Goal: Information Seeking & Learning: Learn about a topic

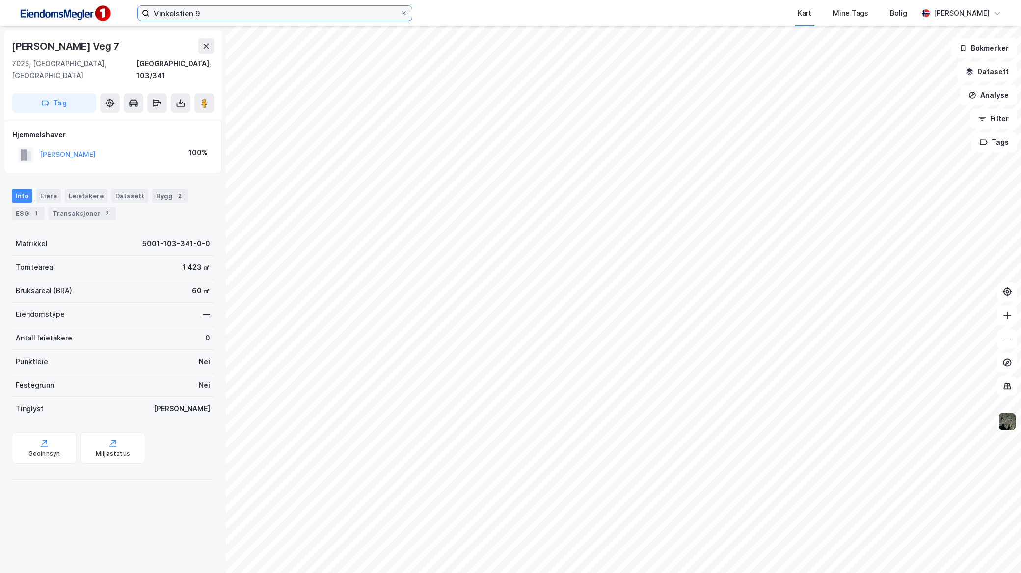
click at [239, 10] on input "Vinkelstien 9" at bounding box center [275, 13] width 250 height 15
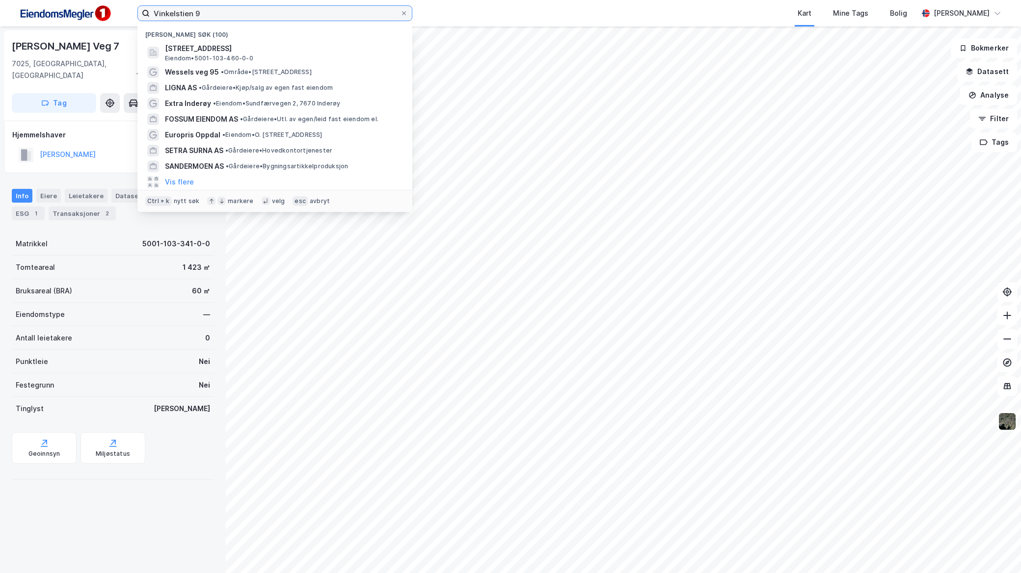
click at [239, 10] on input "Vinkelstien 9" at bounding box center [275, 13] width 250 height 15
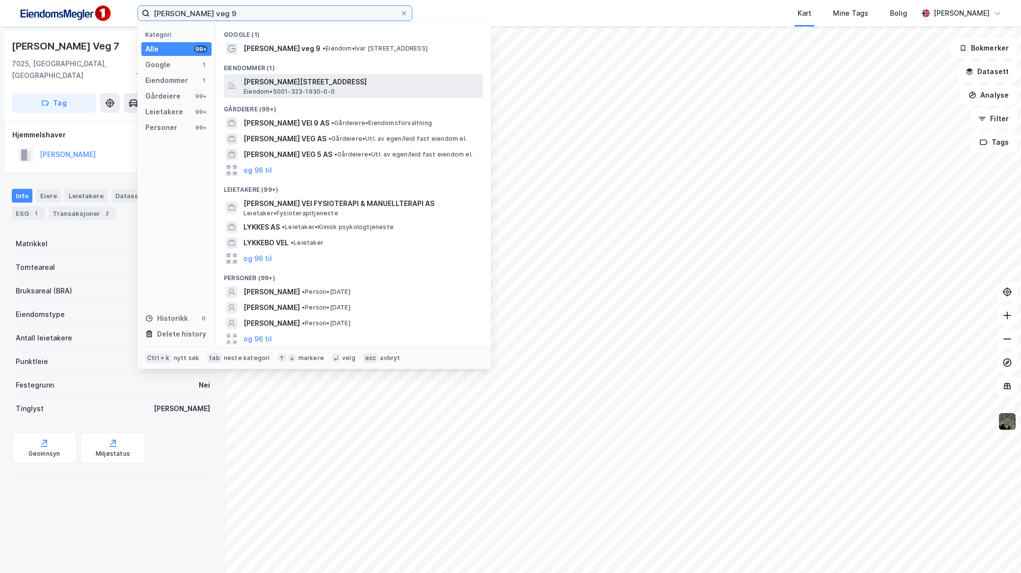
type input "ivar lykkes veg 9"
click at [339, 94] on div "Ivar Lykkes veg 9, 7075, TILLER, TRONDHEIM Eiendom • 5001-323-1930-0-0" at bounding box center [362, 86] width 238 height 20
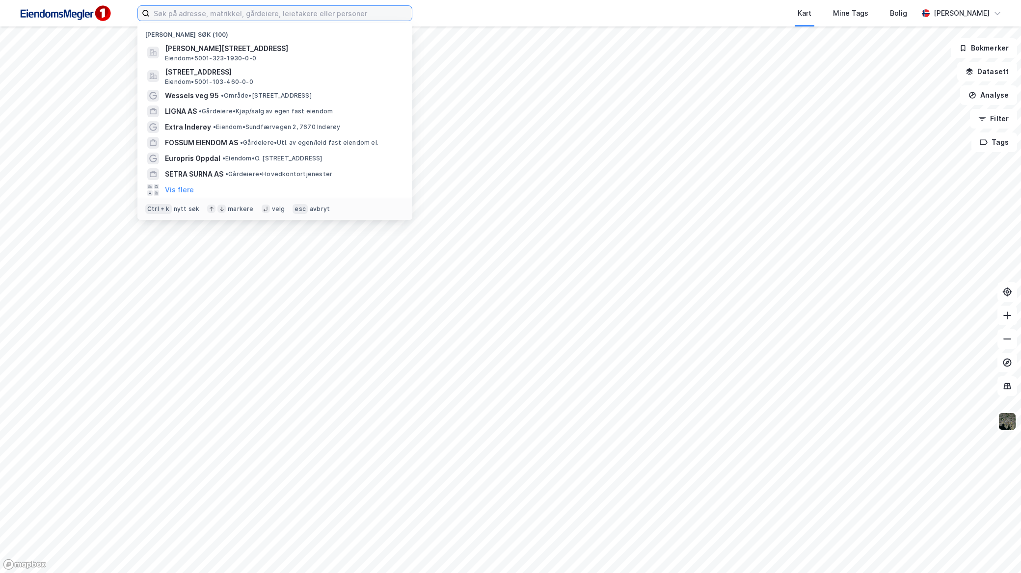
click at [257, 13] on input at bounding box center [281, 13] width 262 height 15
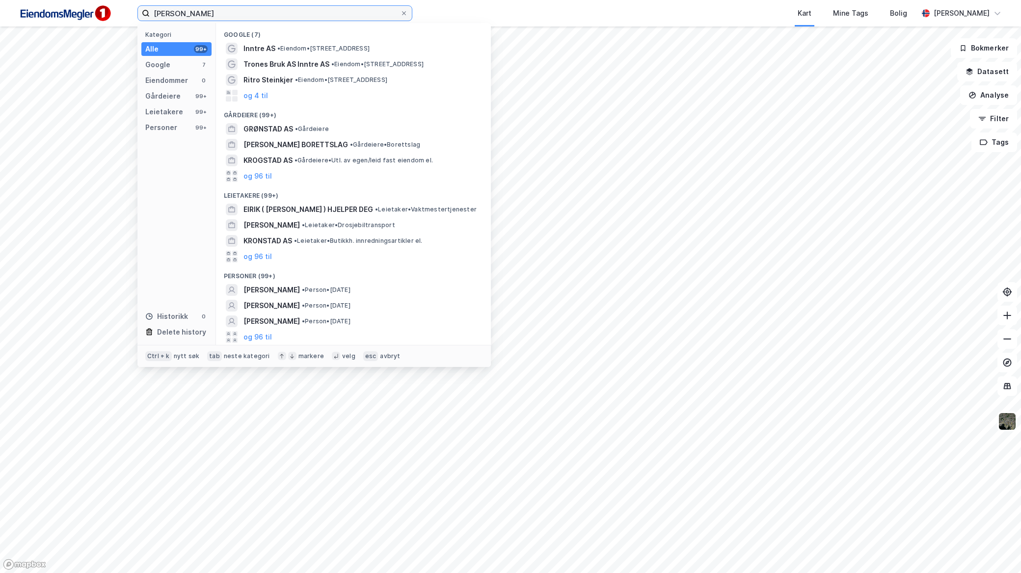
type input "Eirik"
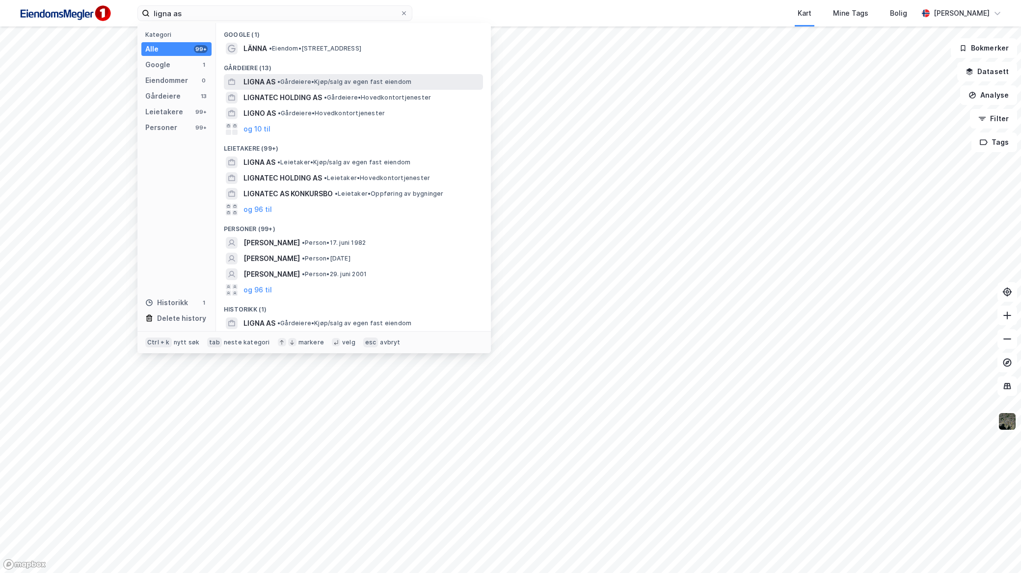
click at [303, 77] on div "LIGNA AS • Gårdeiere • Kjøp/salg av egen fast eiendom" at bounding box center [362, 82] width 238 height 12
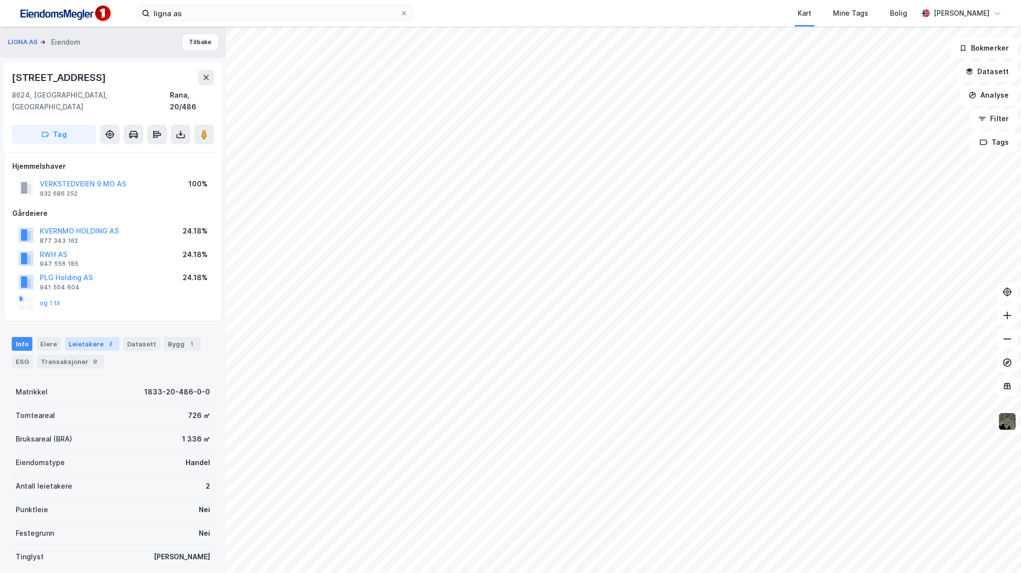
click at [80, 337] on div "Leietakere 2" at bounding box center [92, 344] width 54 height 14
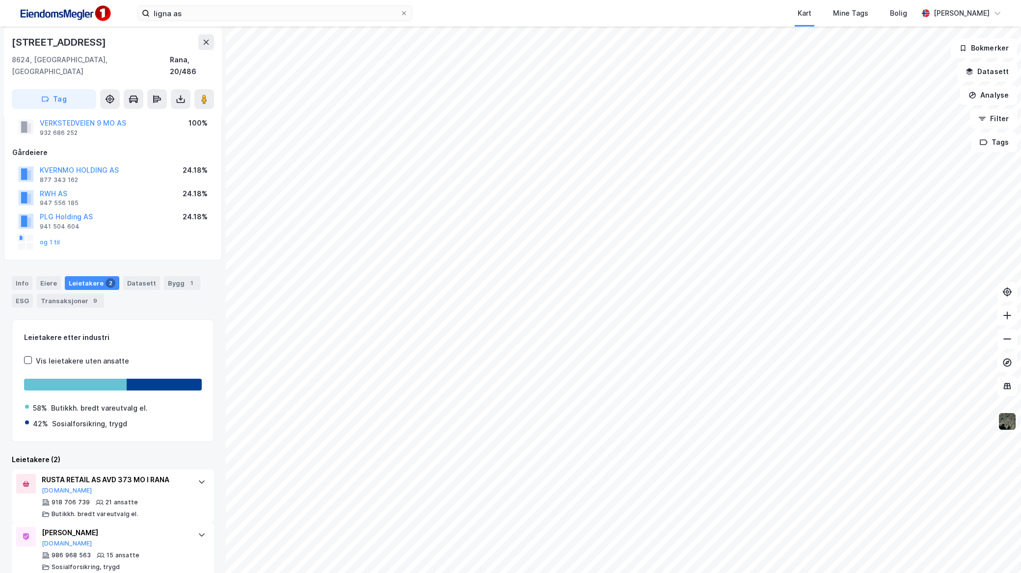
scroll to position [62, 0]
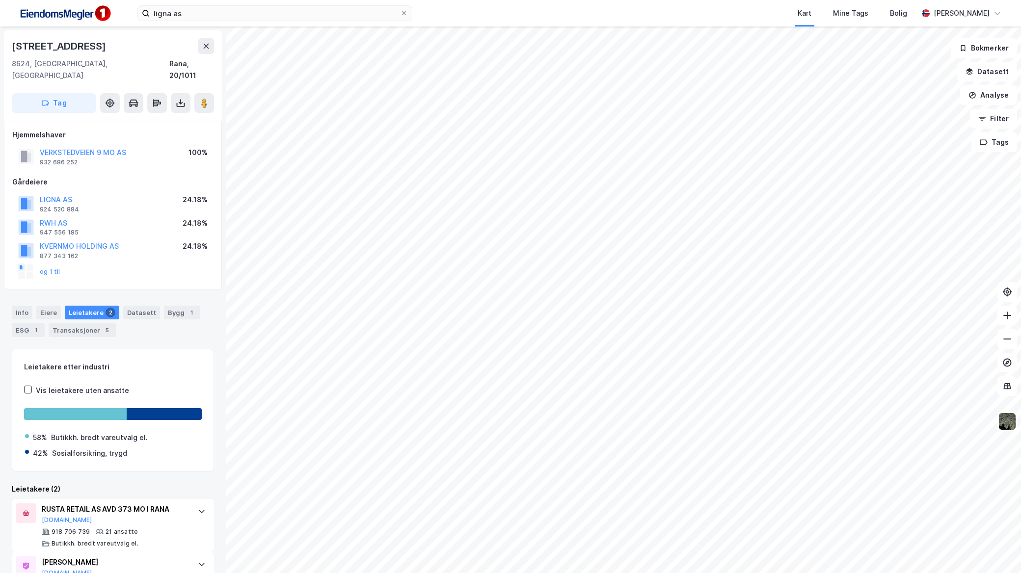
scroll to position [31, 0]
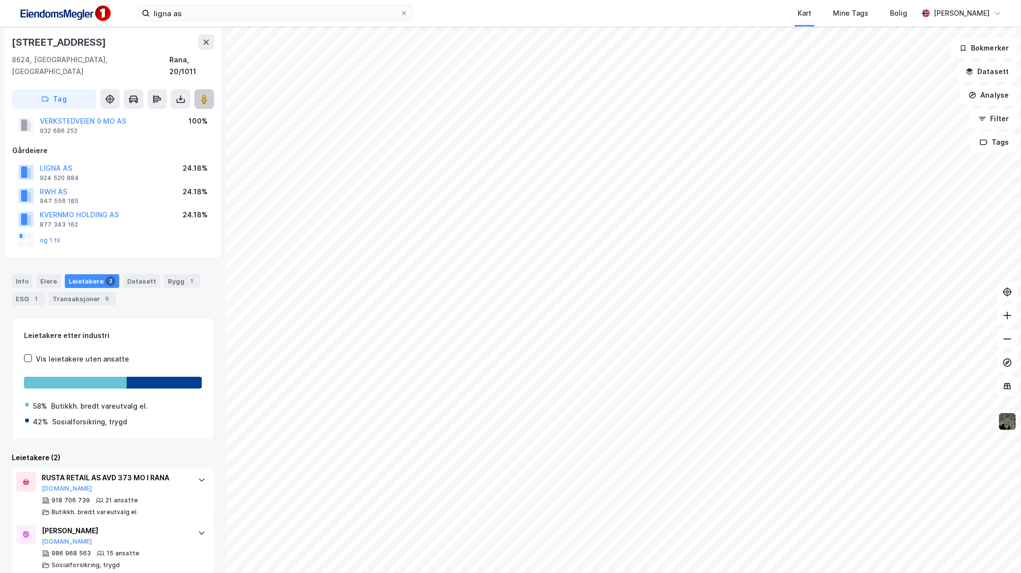
click at [203, 94] on image at bounding box center [204, 99] width 6 height 10
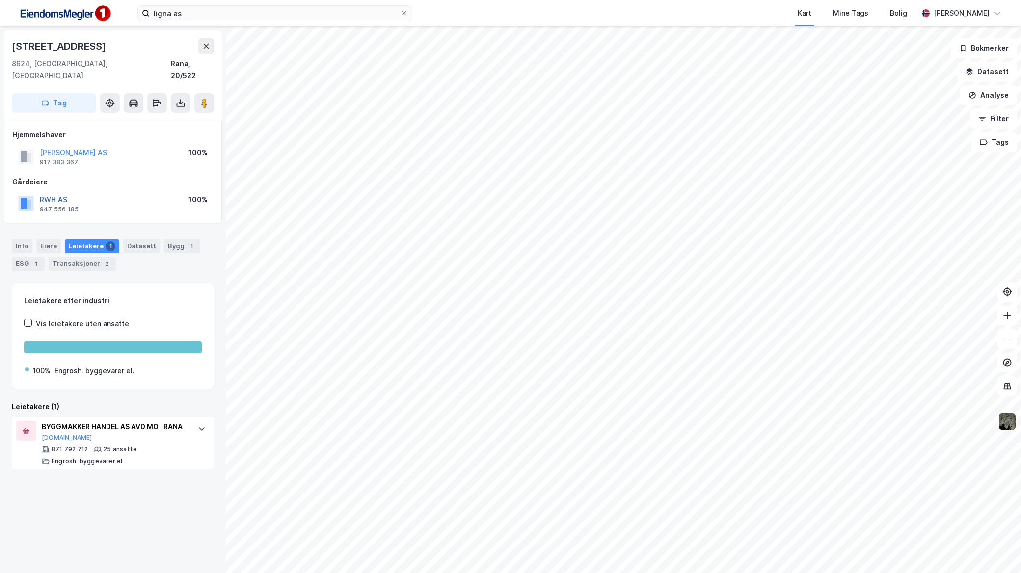
click at [0, 0] on button "RWH AS" at bounding box center [0, 0] width 0 height 0
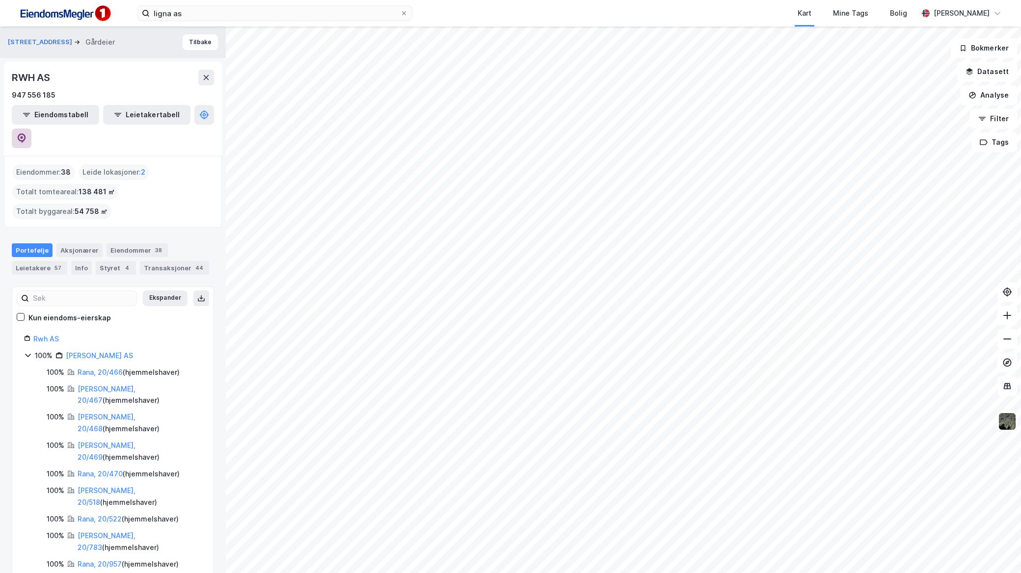
click at [27, 134] on icon at bounding box center [22, 139] width 10 height 10
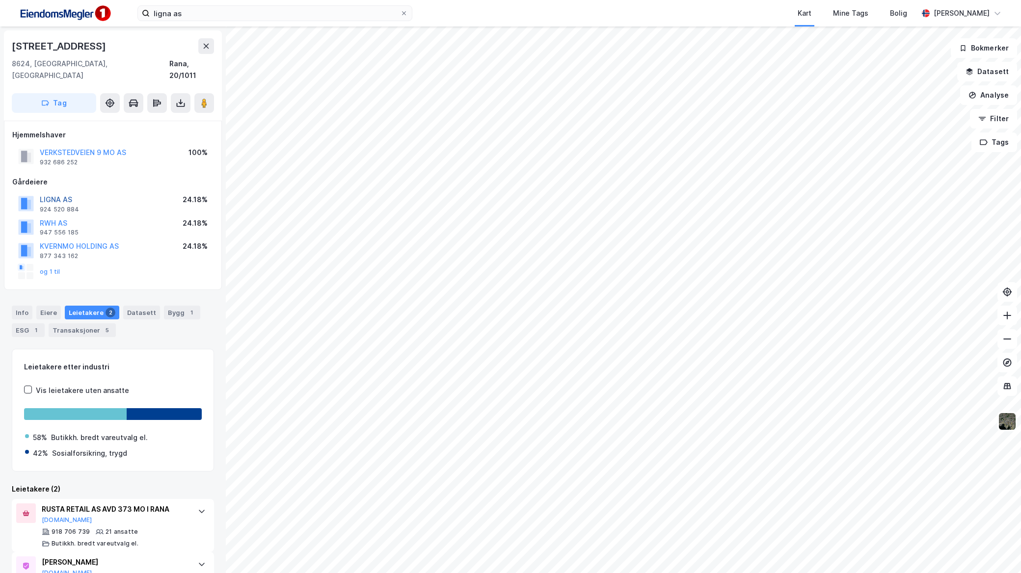
click at [0, 0] on button "LIGNA AS" at bounding box center [0, 0] width 0 height 0
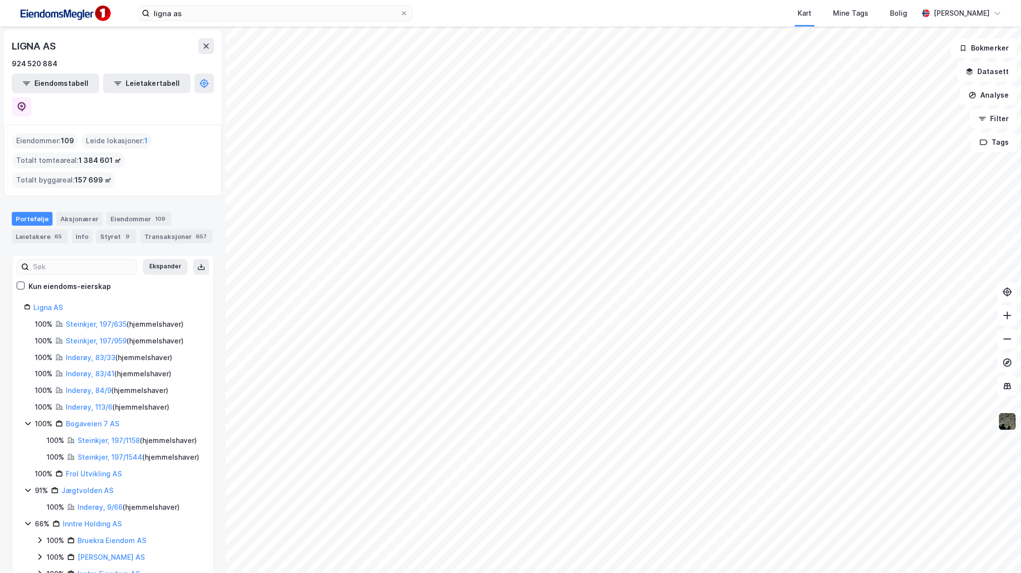
click at [50, 200] on div "Portefølje Aksjonærer Eiendommer 109 Leietakere 65 Info Styret 9 Transaksjoner …" at bounding box center [113, 223] width 226 height 47
click at [171, 230] on div "Transaksjoner 657" at bounding box center [176, 237] width 72 height 14
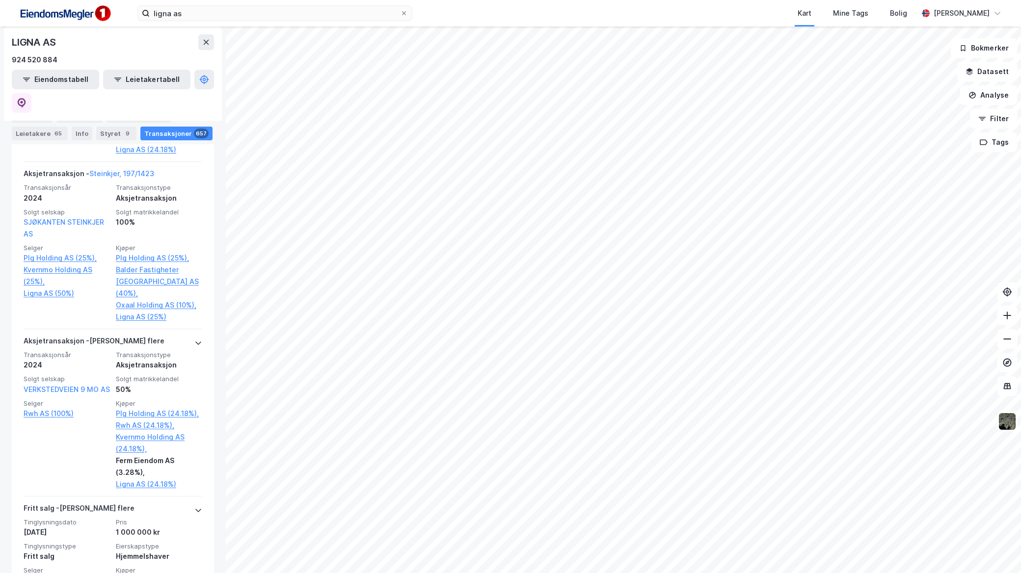
scroll to position [3896, 0]
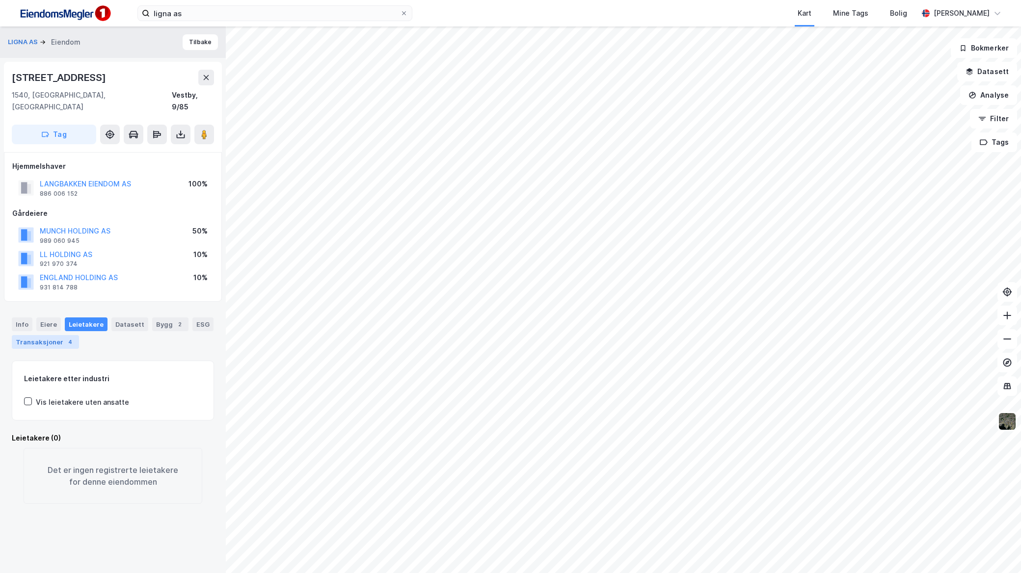
click at [48, 335] on div "Transaksjoner 4" at bounding box center [45, 342] width 67 height 14
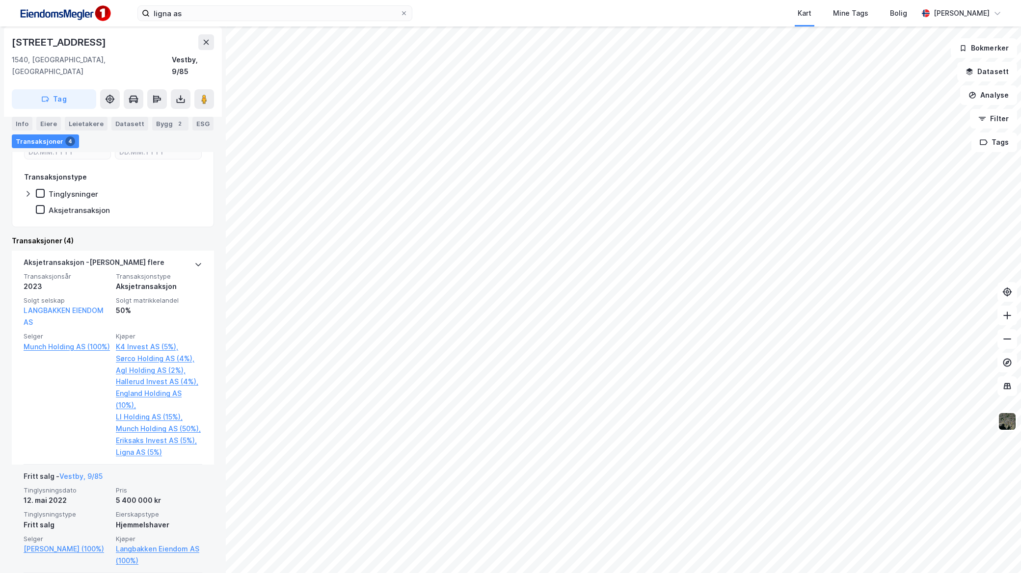
scroll to position [280, 0]
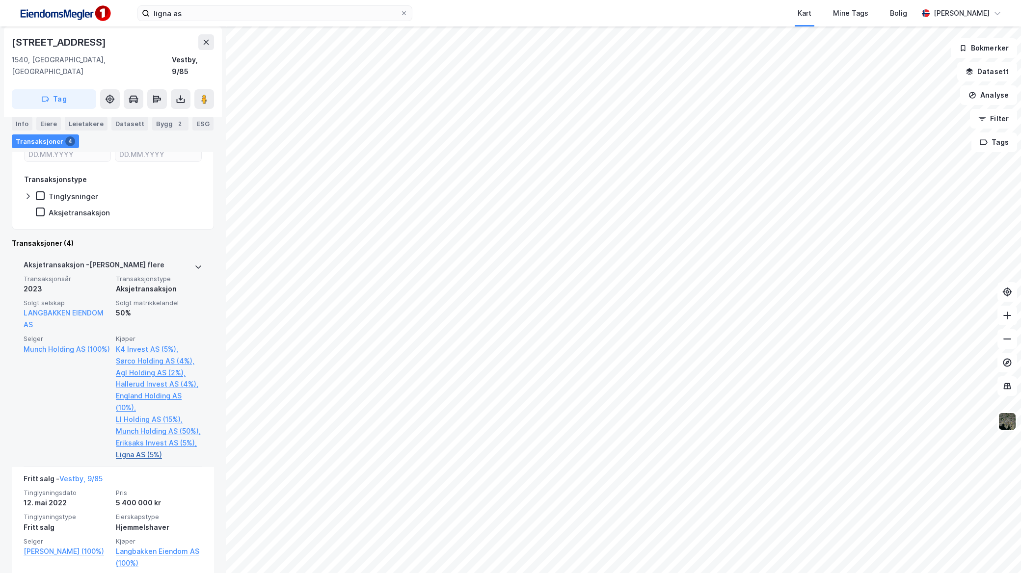
click at [131, 454] on link "Ligna AS (5%)" at bounding box center [159, 455] width 86 height 12
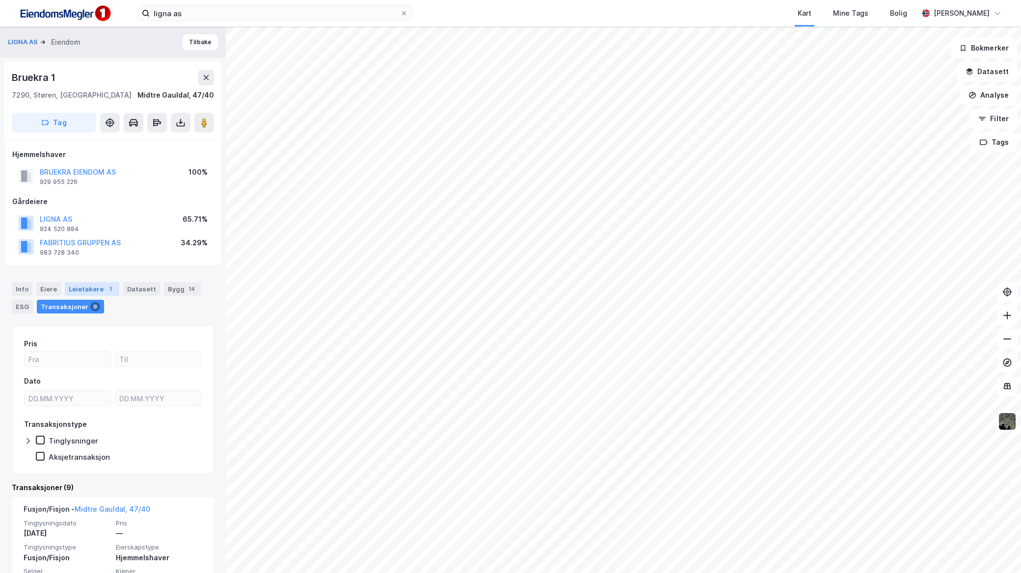
click at [85, 283] on div "Leietakere 1" at bounding box center [92, 289] width 54 height 14
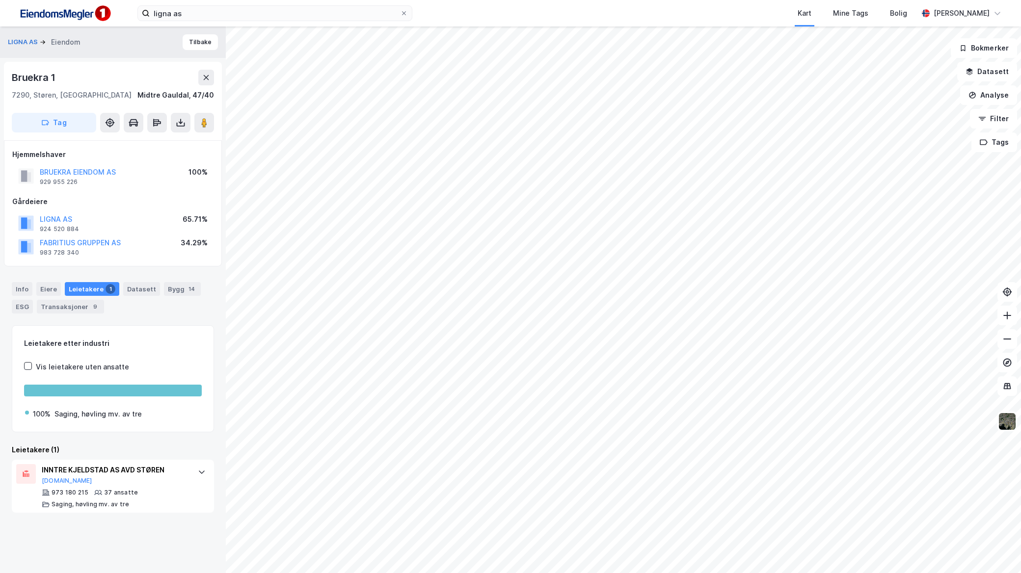
click at [52, 214] on div "LIGNA AS" at bounding box center [59, 220] width 39 height 12
click at [0, 0] on button "LIGNA AS" at bounding box center [0, 0] width 0 height 0
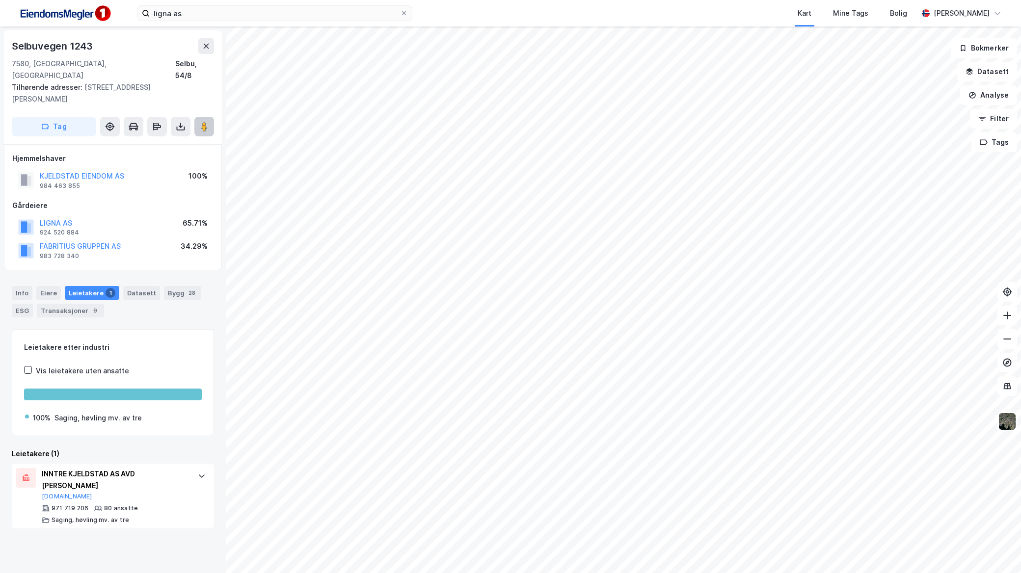
click at [203, 122] on image at bounding box center [204, 127] width 6 height 10
click at [207, 122] on icon at bounding box center [204, 127] width 10 height 10
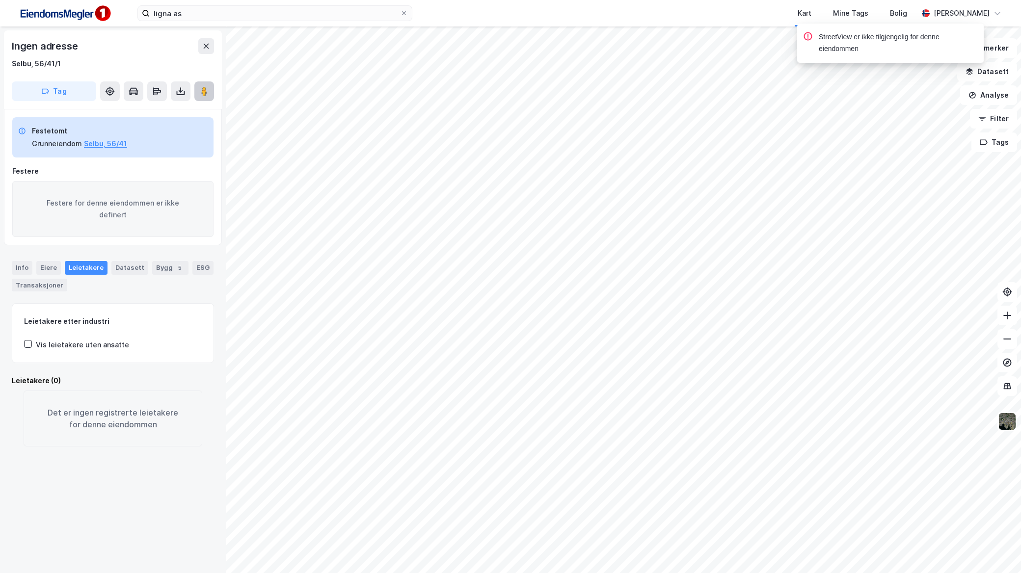
click at [208, 100] on button at bounding box center [204, 91] width 20 height 20
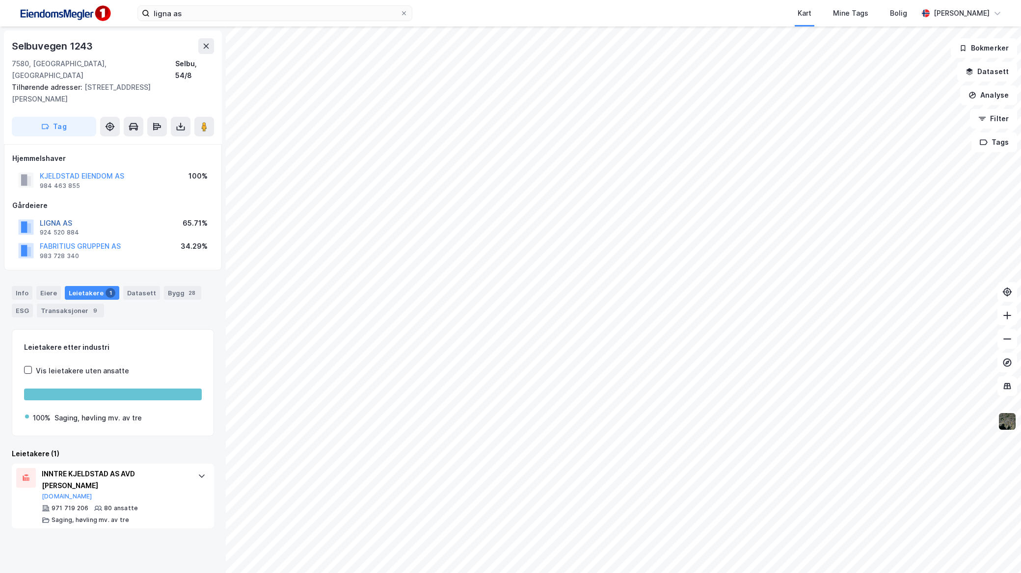
click at [0, 0] on button "LIGNA AS" at bounding box center [0, 0] width 0 height 0
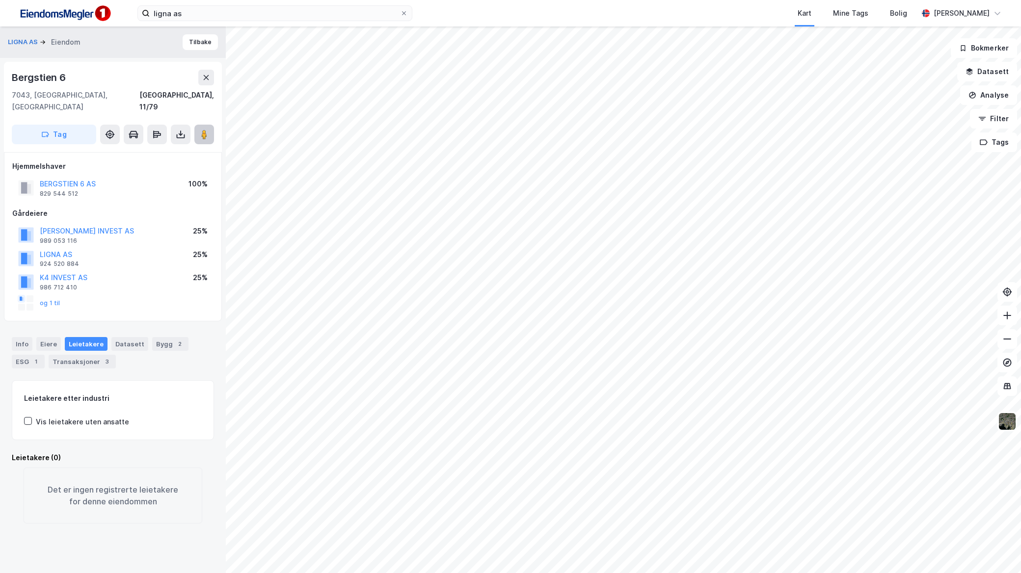
click at [202, 129] on button at bounding box center [204, 135] width 20 height 20
click at [0, 0] on button "LIGNA AS" at bounding box center [0, 0] width 0 height 0
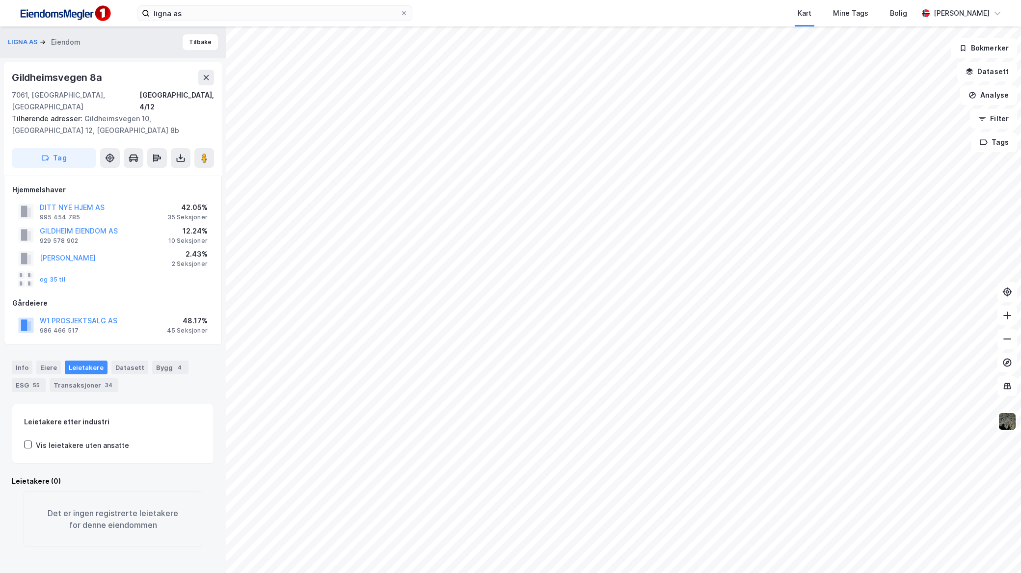
click at [15, 36] on div "LIGNA AS Eiendom" at bounding box center [48, 42] width 80 height 12
click at [13, 37] on button "LIGNA AS" at bounding box center [24, 42] width 32 height 10
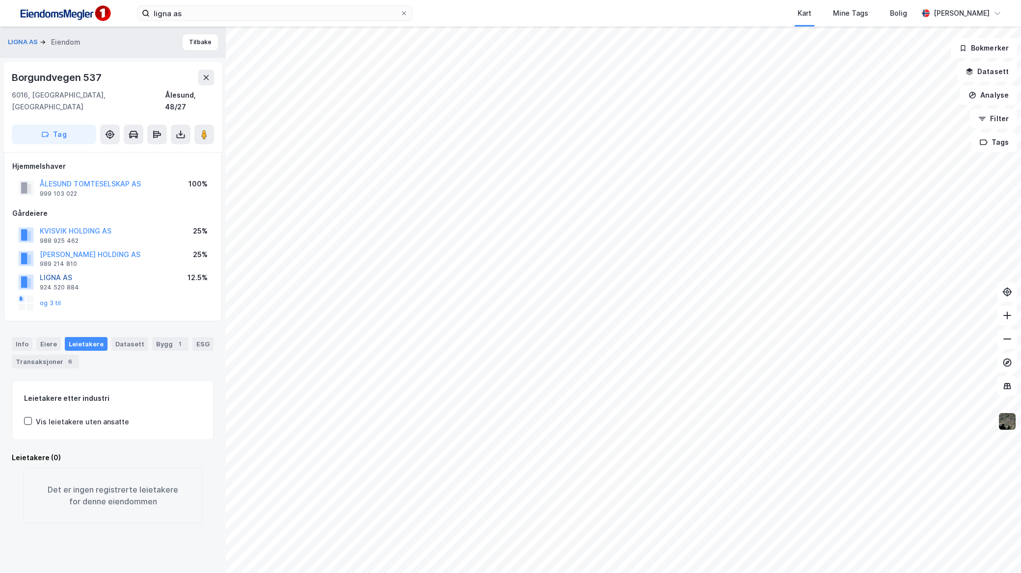
click at [0, 0] on button "LIGNA AS" at bounding box center [0, 0] width 0 height 0
click at [206, 111] on div "Grensegata 15a 6003, Ålesund, Møre Og Romsdal Ålesund, 201/238 Tag" at bounding box center [113, 107] width 218 height 90
click at [206, 125] on button at bounding box center [204, 135] width 20 height 20
click at [54, 284] on div "921 970 374" at bounding box center [59, 288] width 38 height 8
click at [0, 0] on button "og 3 til" at bounding box center [0, 0] width 0 height 0
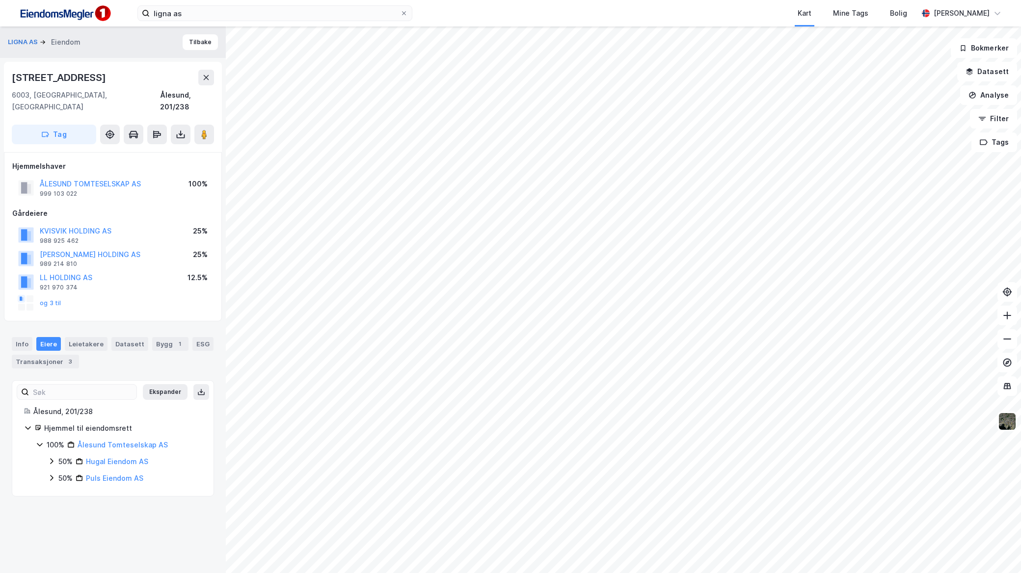
click at [51, 456] on div "50% Hugal Eiendom AS" at bounding box center [125, 462] width 154 height 12
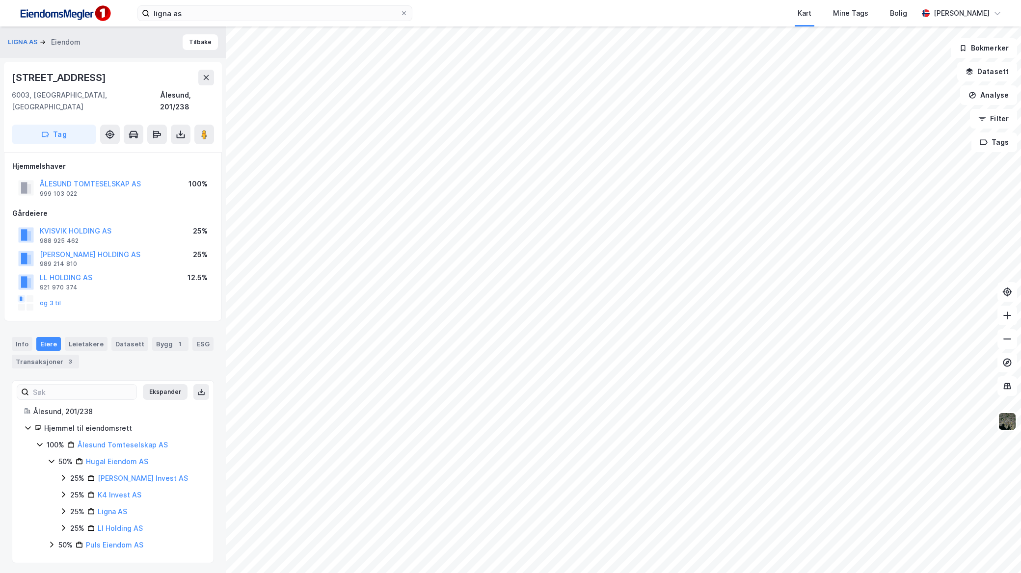
click at [113, 506] on div "Ligna AS" at bounding box center [112, 512] width 29 height 12
click at [114, 508] on link "Ligna AS" at bounding box center [112, 512] width 29 height 8
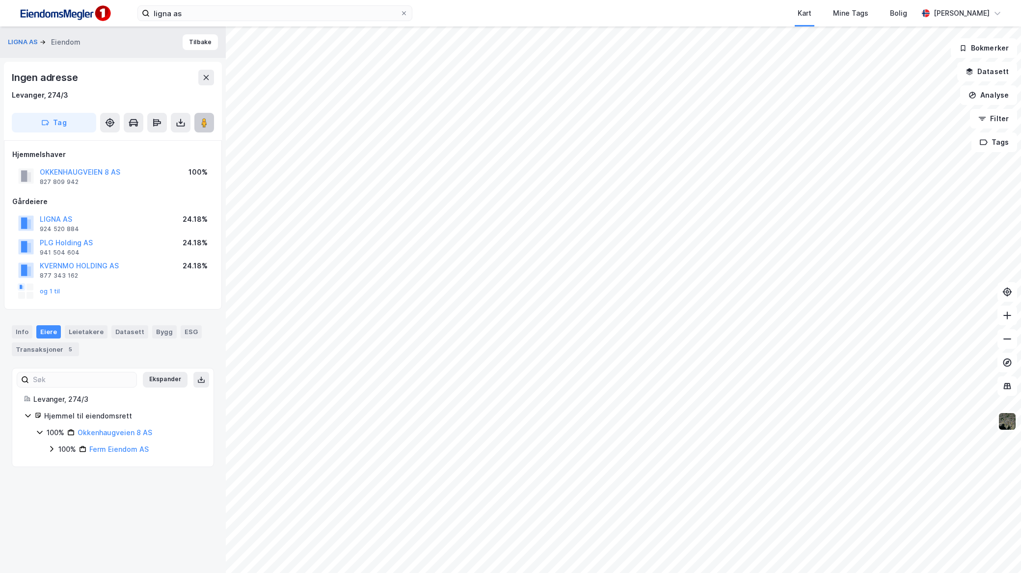
click at [208, 125] on icon at bounding box center [204, 123] width 10 height 10
click at [0, 0] on button "LIGNA AS" at bounding box center [0, 0] width 0 height 0
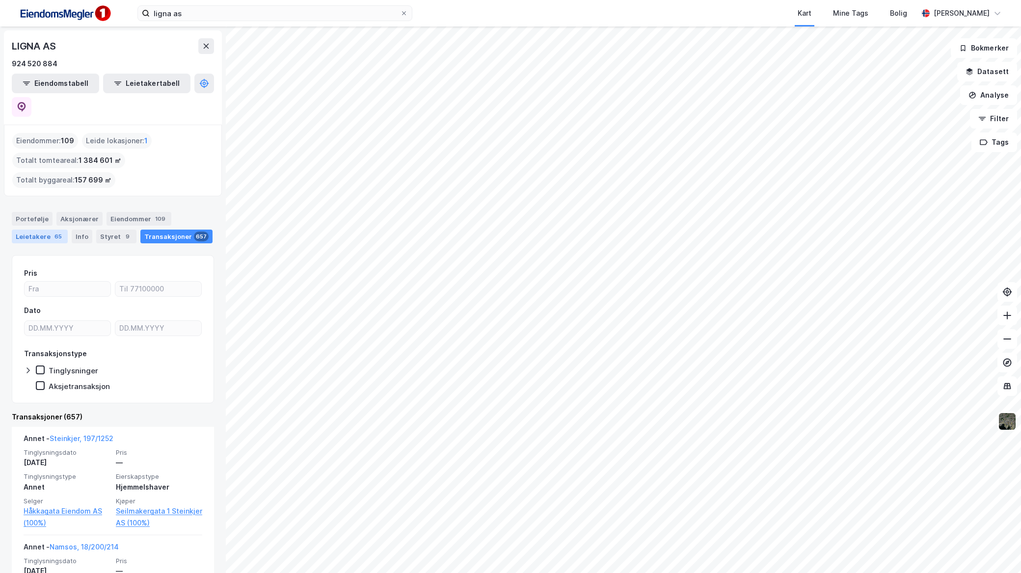
click at [26, 230] on div "Leietakere 65" at bounding box center [40, 237] width 56 height 14
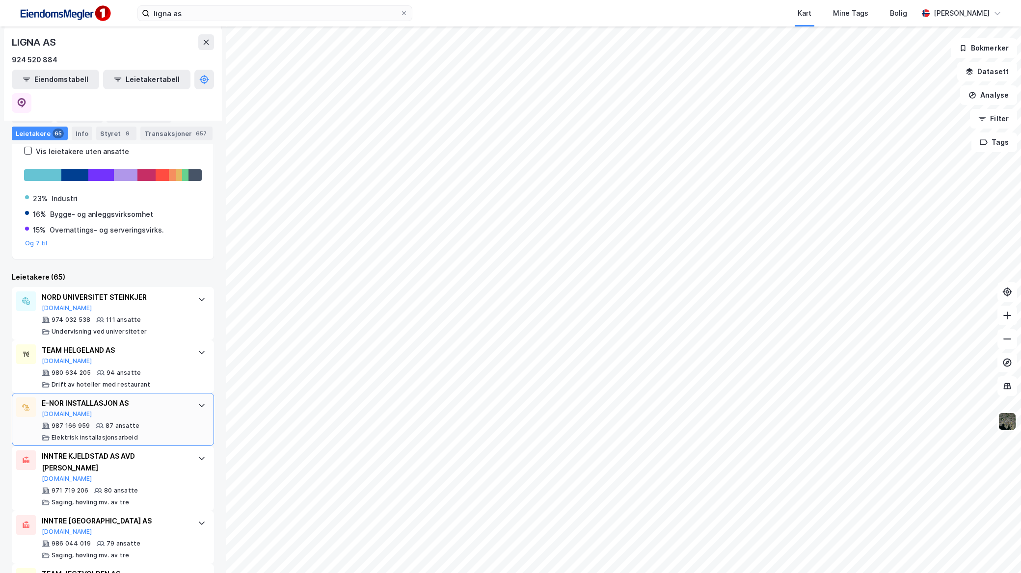
scroll to position [163, 0]
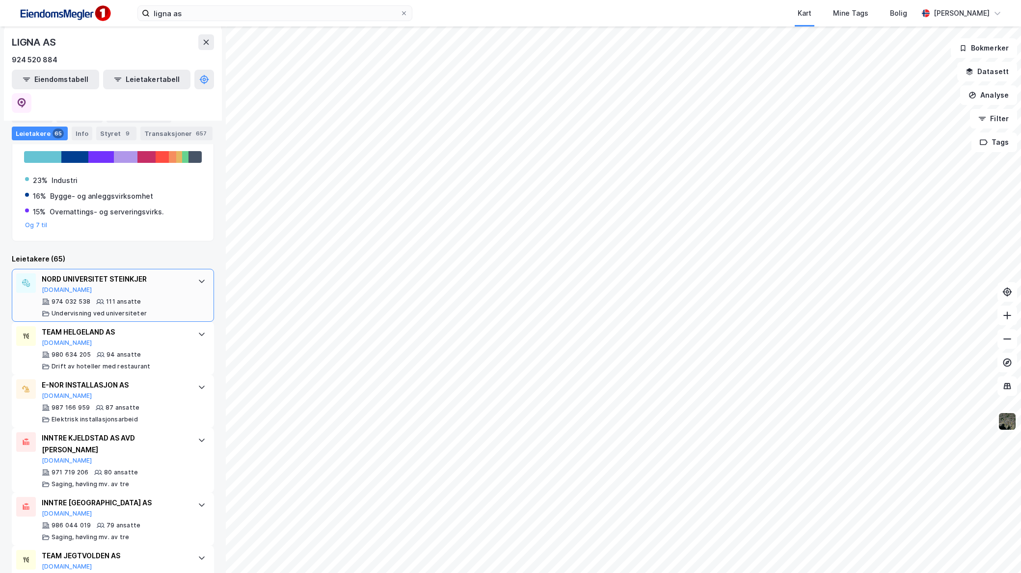
click at [116, 273] on div "NORD UNIVERSITET STEINKJER Brreg.no" at bounding box center [115, 283] width 146 height 21
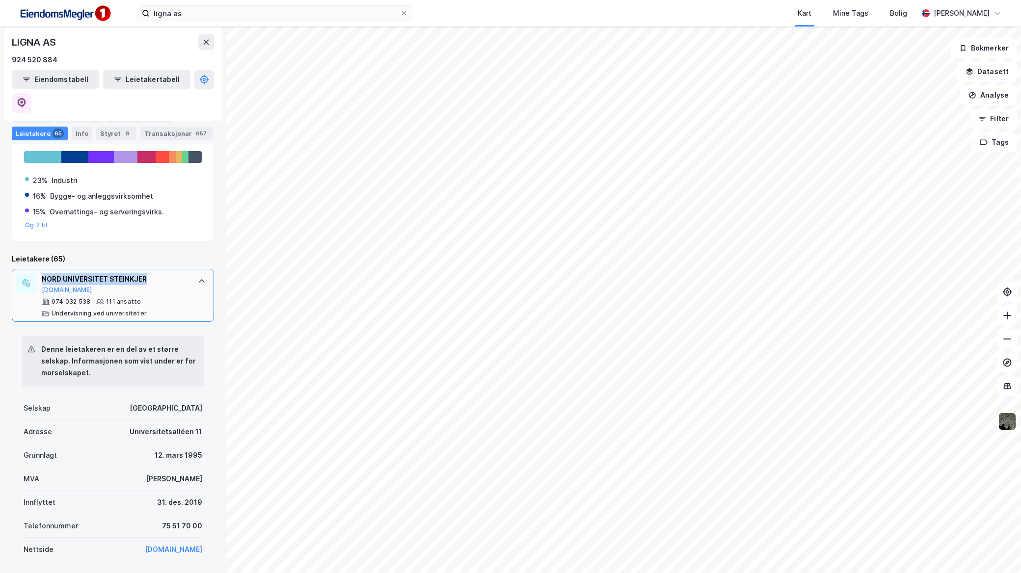
drag, startPoint x: 154, startPoint y: 255, endPoint x: 28, endPoint y: 254, distance: 125.7
click at [28, 269] on div "NORD UNIVERSITET STEINKJER Brreg.no 974 032 538 111 ansatte Undervisning ved un…" at bounding box center [113, 295] width 202 height 53
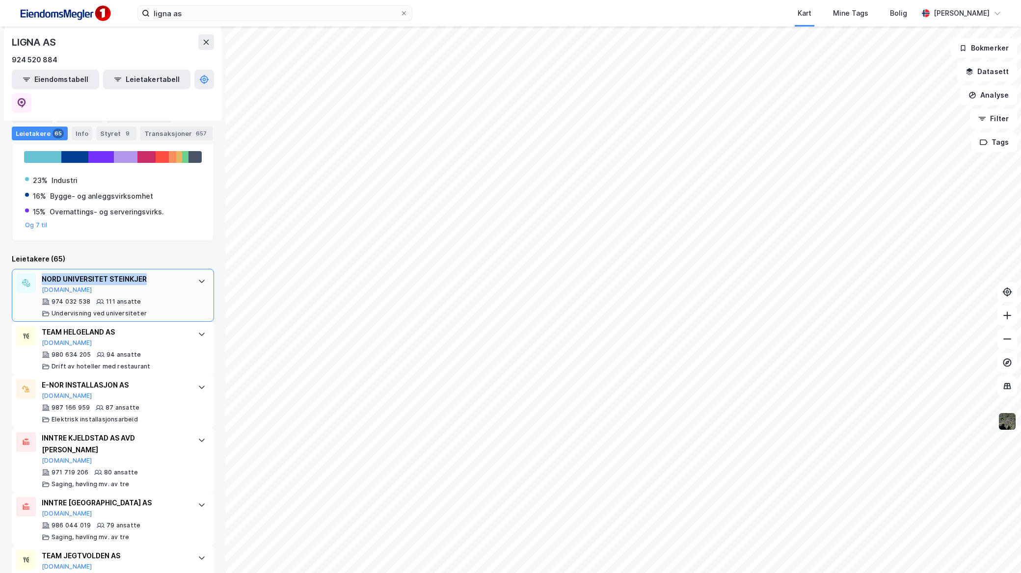
copy div "NORD UNIVERSITET STEINKJER"
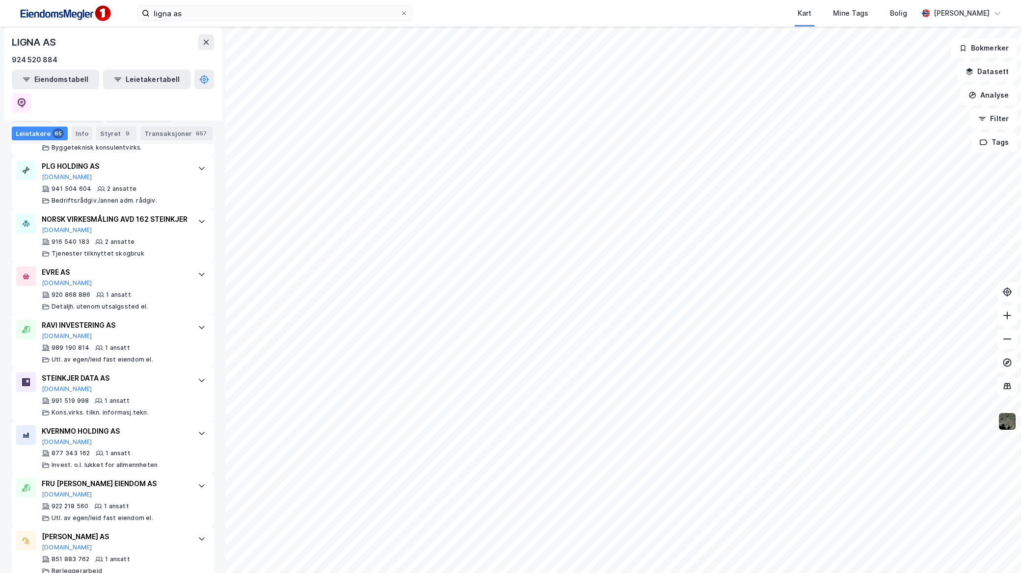
scroll to position [3371, 0]
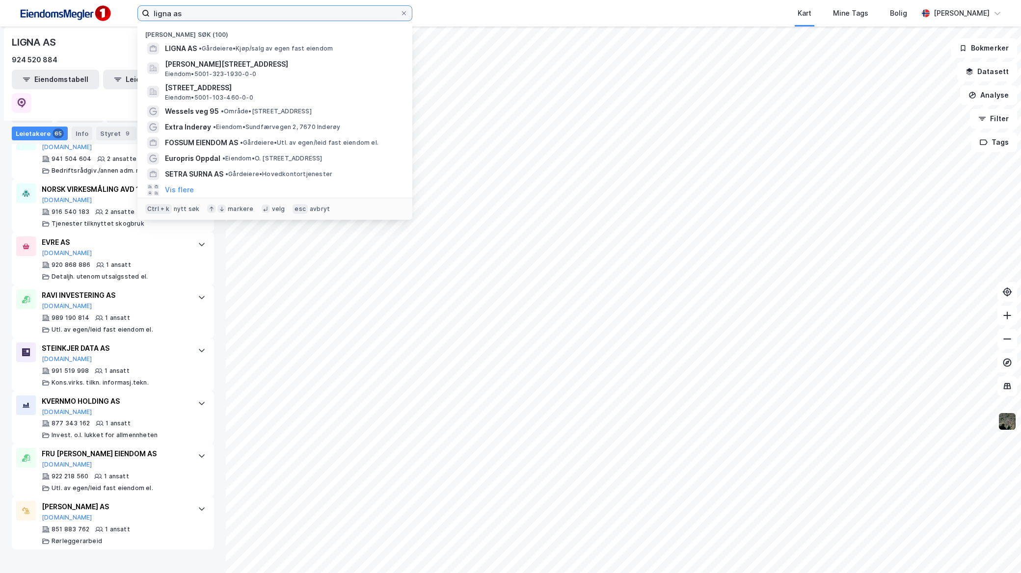
drag, startPoint x: 226, startPoint y: 17, endPoint x: 140, endPoint y: 34, distance: 88.2
click at [140, 21] on div "ligna as Nylige søk (100) LIGNA AS • Gårdeiere • Kjøp/salg av egen fast eiendom…" at bounding box center [274, 13] width 275 height 16
paste input "NORD UNIVERSITET STEINKJER"
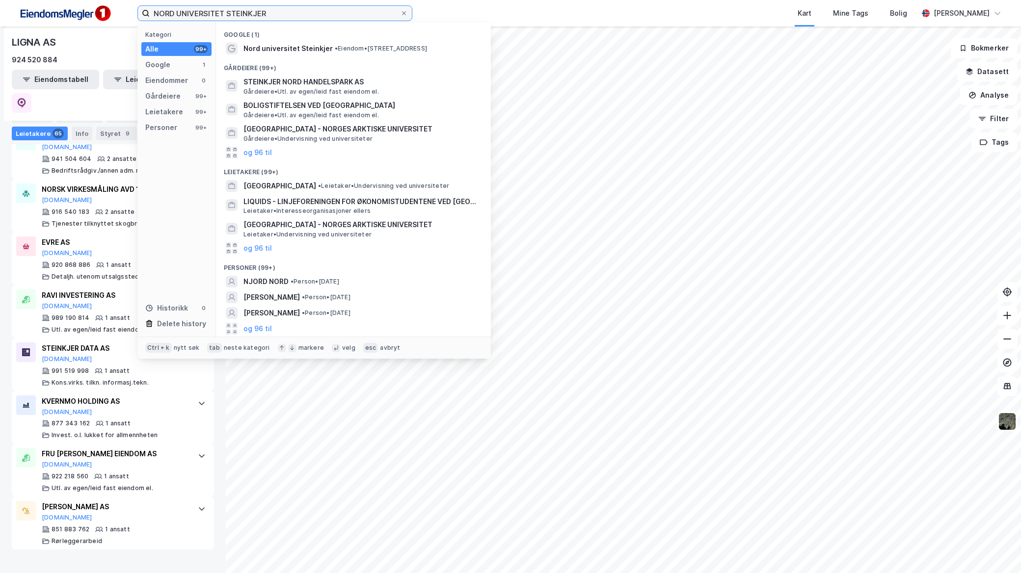
type input "NORD UNIVERSITET STEINKJER"
click at [335, 51] on span "•" at bounding box center [336, 48] width 3 height 7
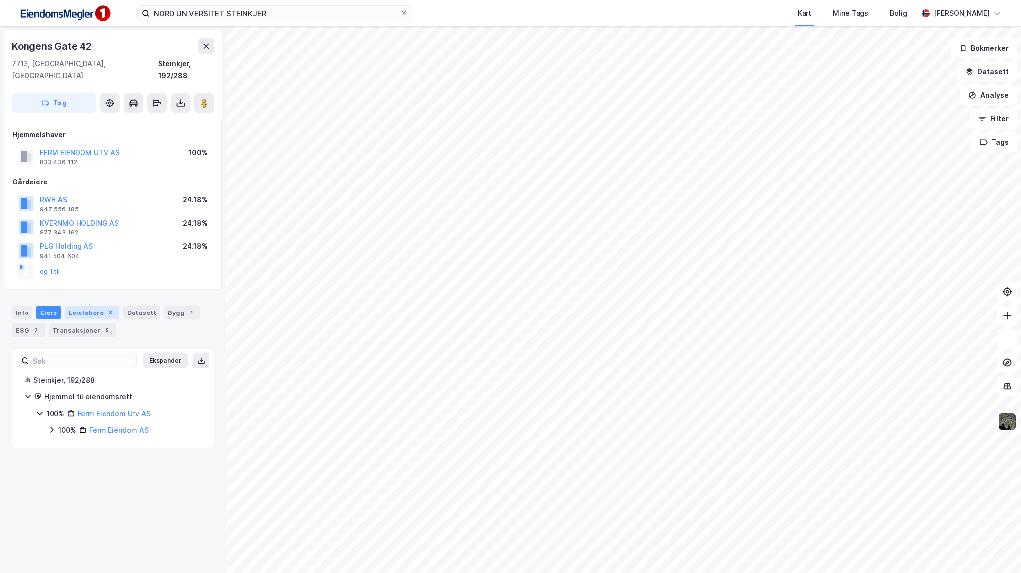
click at [106, 308] on div "3" at bounding box center [111, 313] width 10 height 10
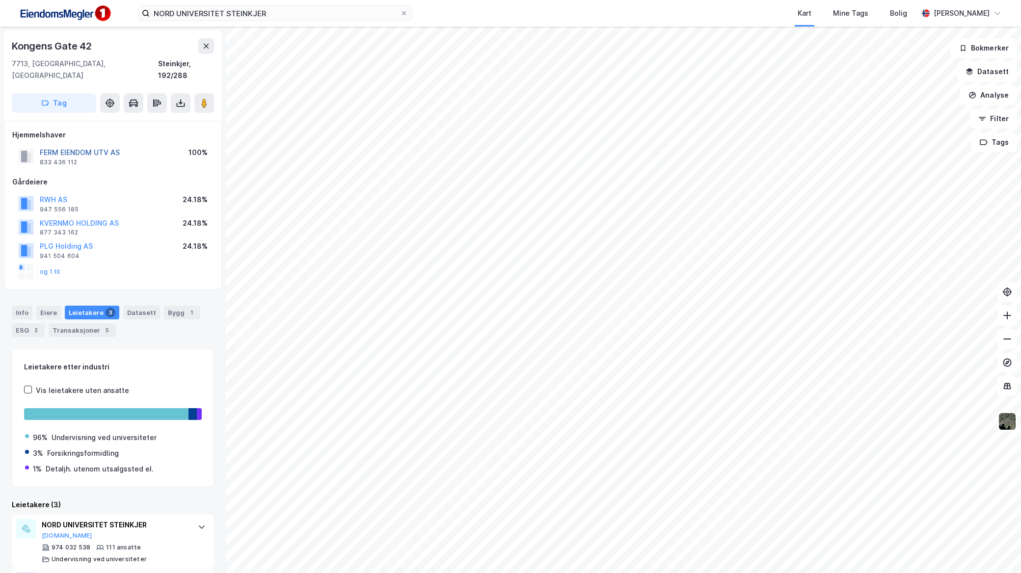
click at [0, 0] on button "FERM EIENDOM UTV AS" at bounding box center [0, 0] width 0 height 0
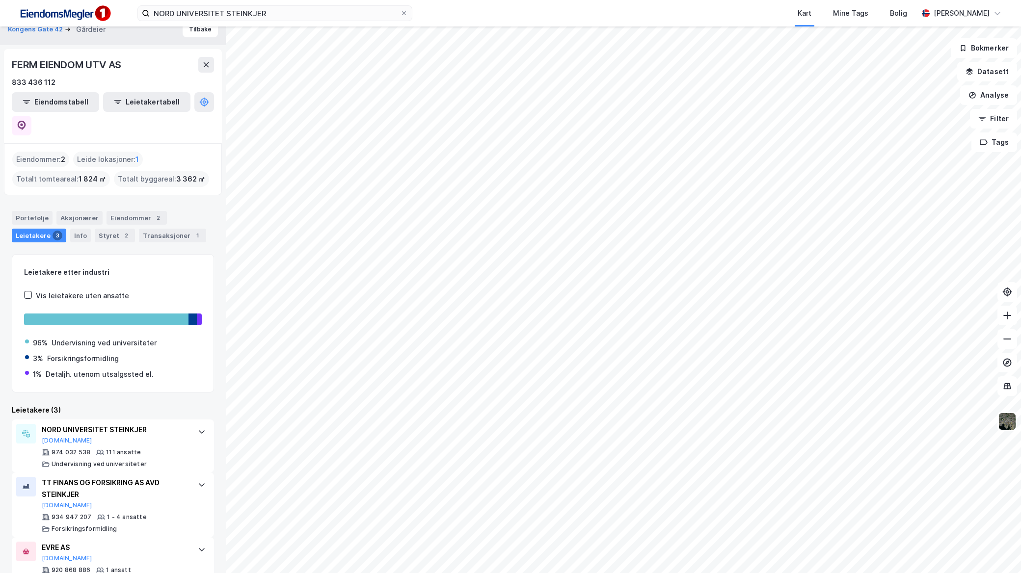
scroll to position [18, 0]
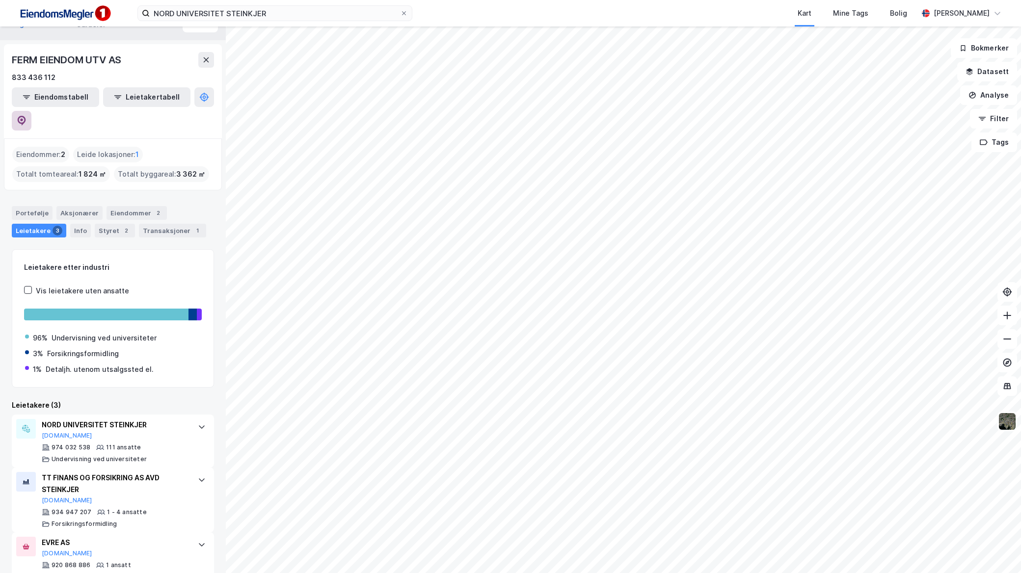
click at [31, 111] on button at bounding box center [22, 121] width 20 height 20
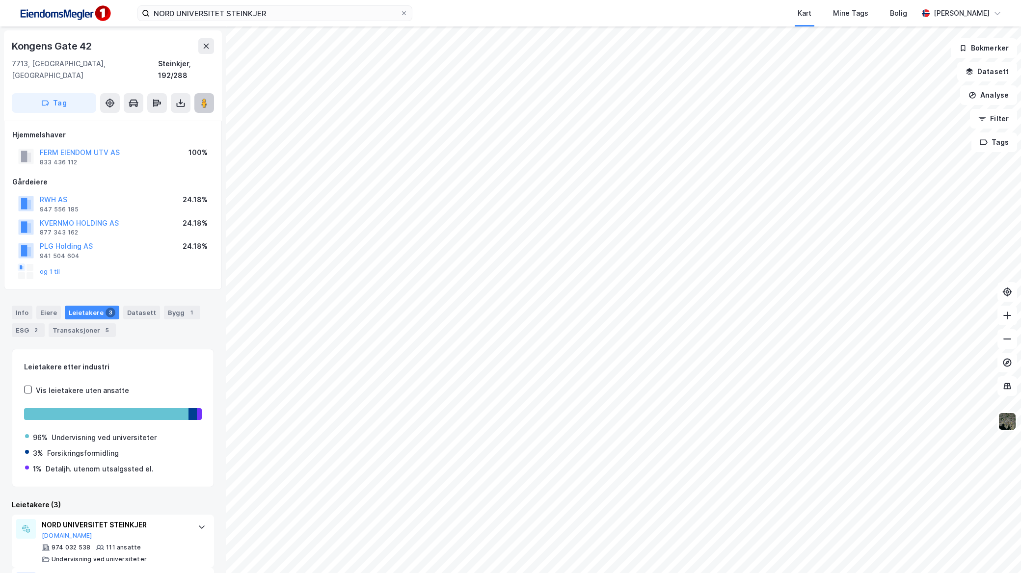
click at [198, 99] on button at bounding box center [204, 103] width 20 height 20
click at [199, 98] on icon at bounding box center [204, 103] width 10 height 10
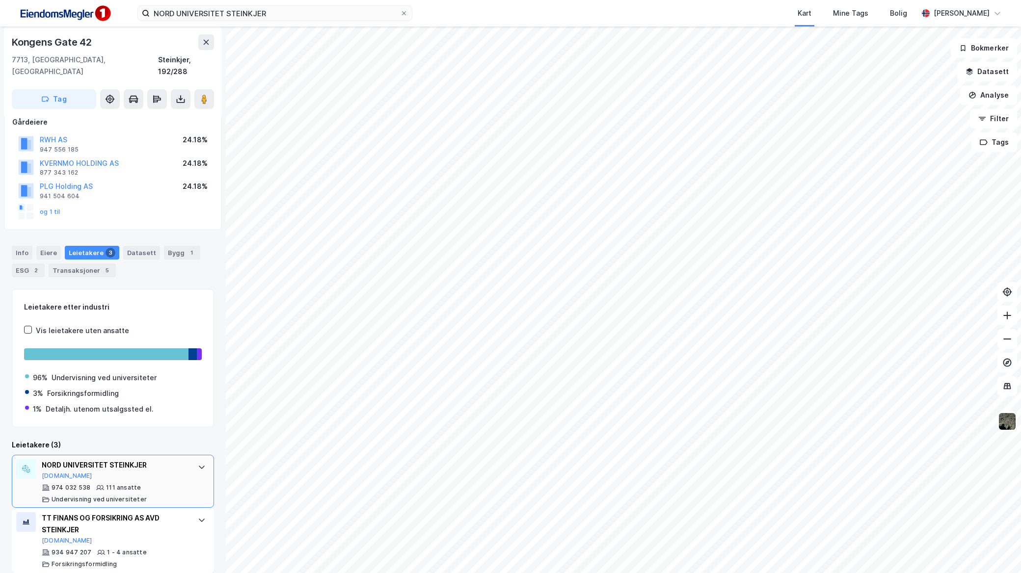
scroll to position [109, 0]
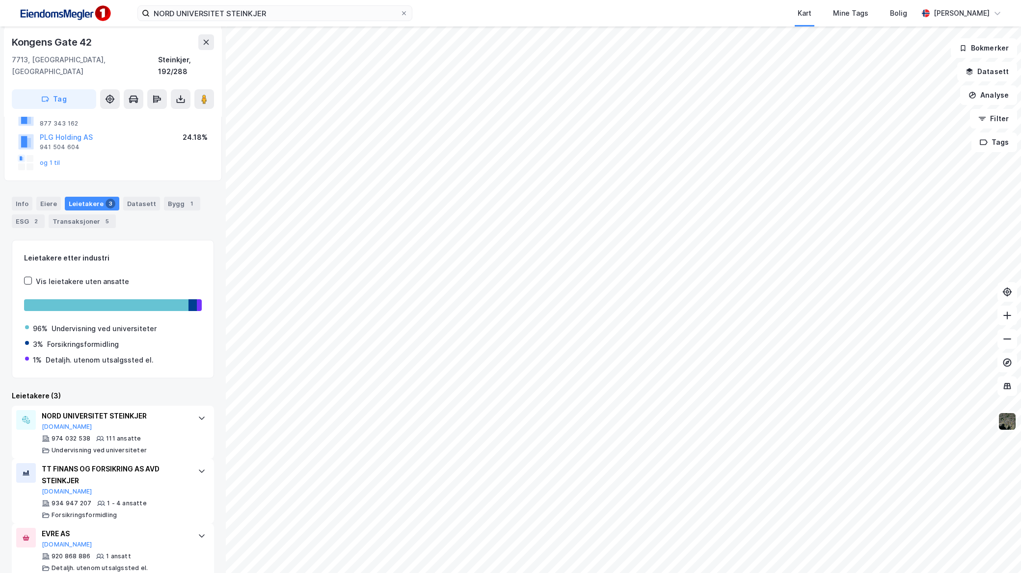
click at [175, 200] on div "Info Eiere Leietakere 3 Datasett Bygg 1 ESG 2 Transaksjoner 5" at bounding box center [113, 212] width 202 height 31
click at [172, 197] on div "Bygg 1" at bounding box center [182, 204] width 36 height 14
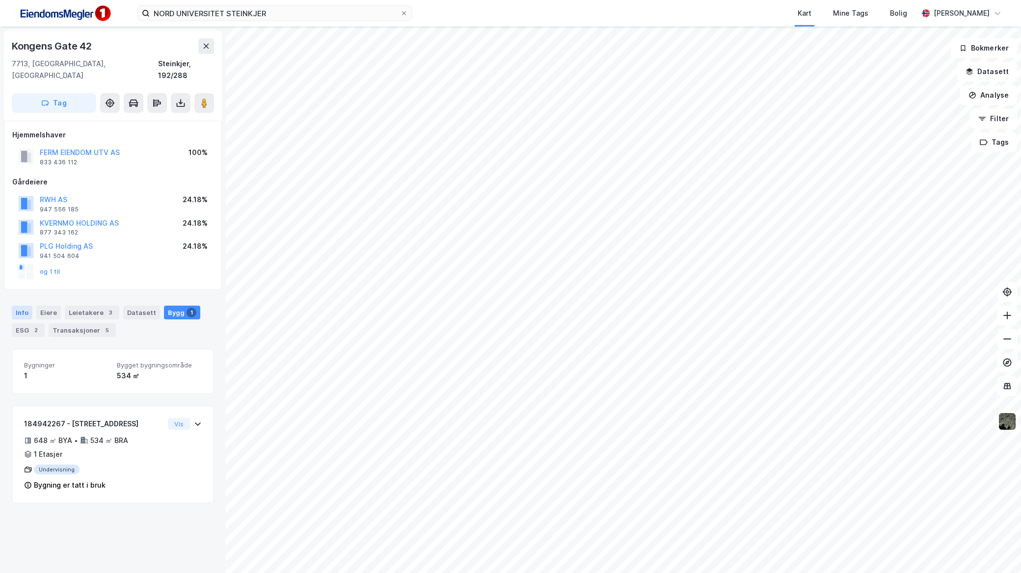
click at [30, 306] on div "Info" at bounding box center [22, 313] width 21 height 14
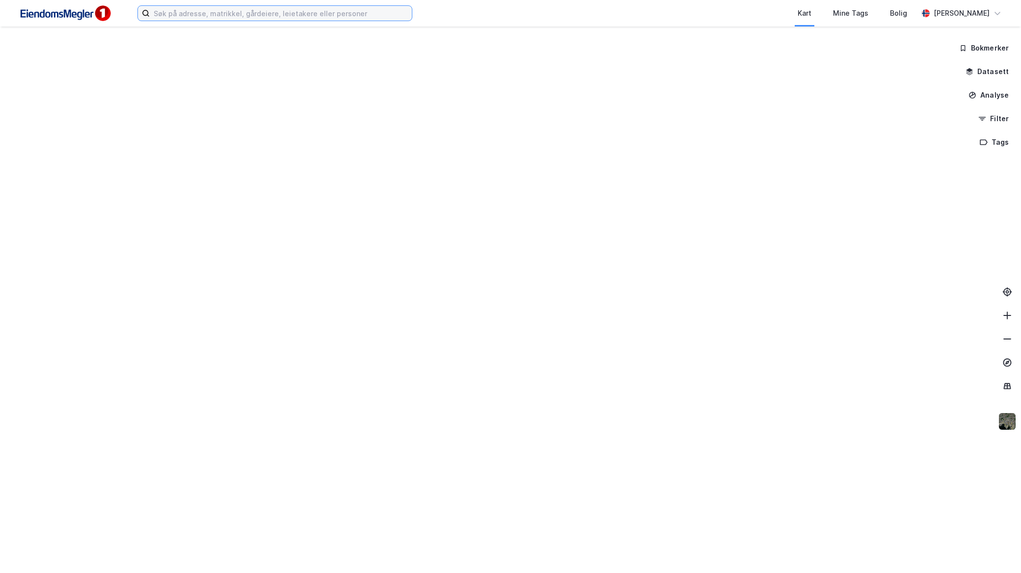
click at [344, 7] on input at bounding box center [281, 13] width 262 height 15
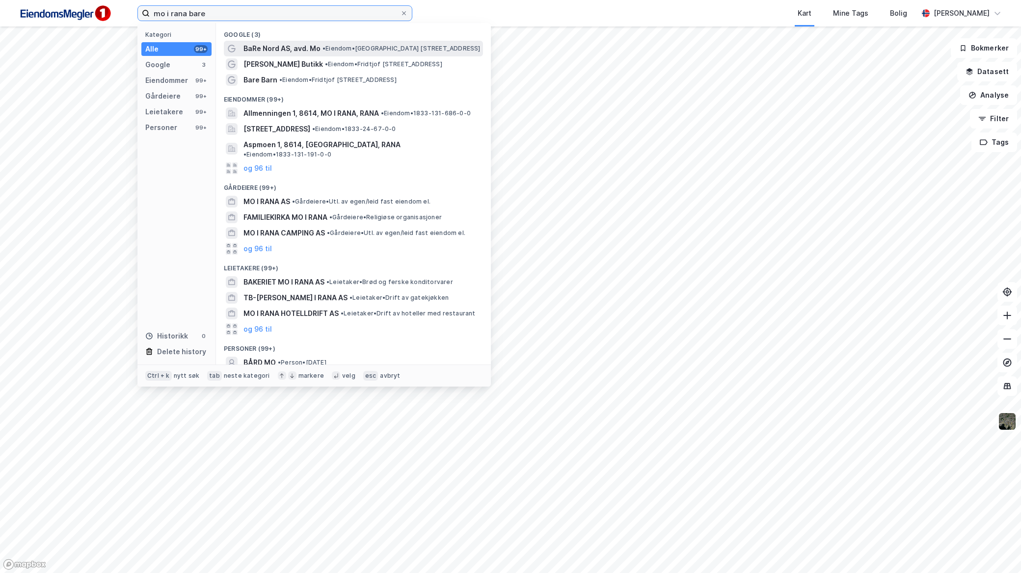
type input "mo i rana bare"
click at [315, 48] on span "BaRe Nord AS, avd. Mo" at bounding box center [281, 49] width 77 height 12
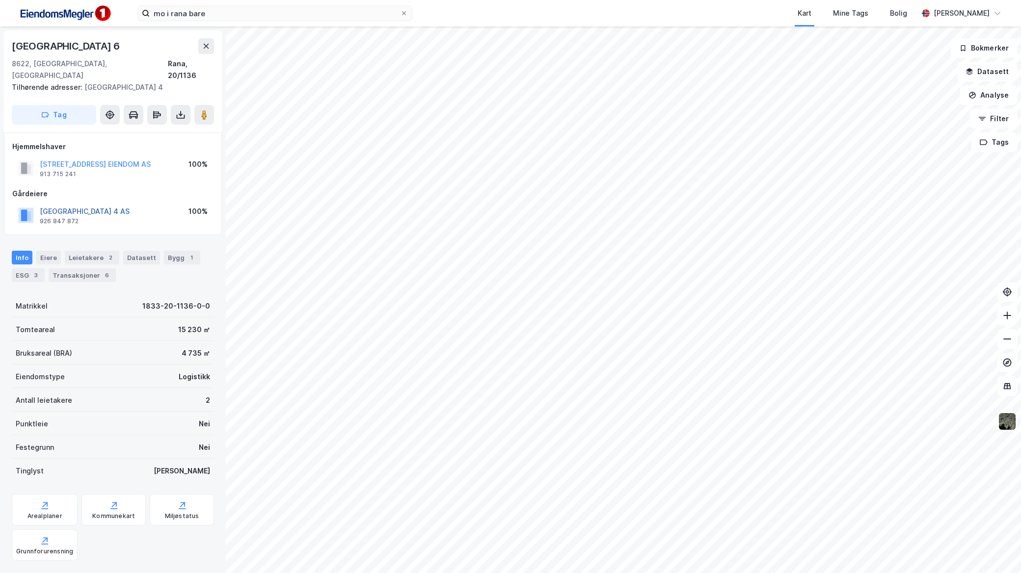
click at [0, 0] on button "NORDRE GATE 4 AS" at bounding box center [0, 0] width 0 height 0
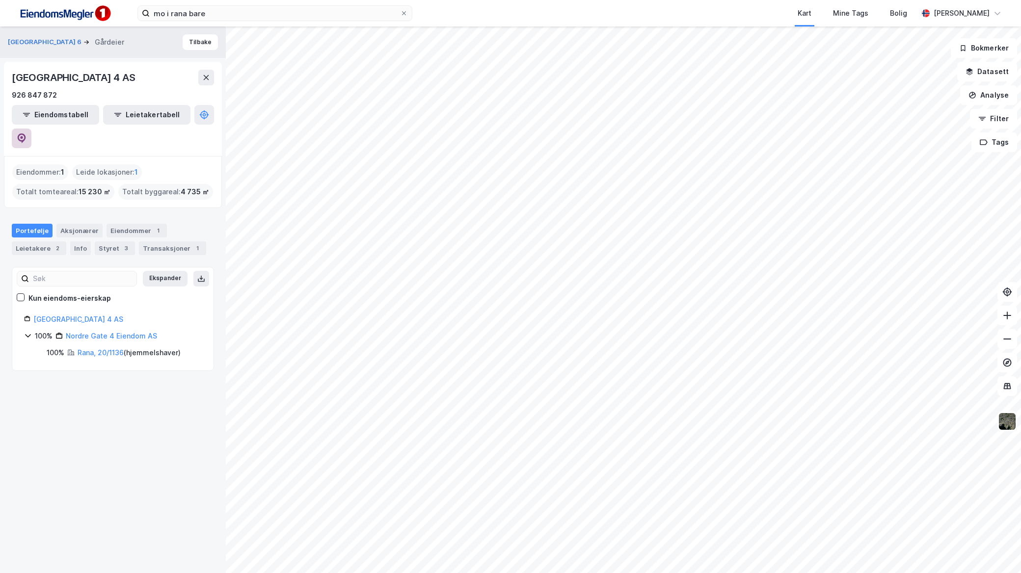
click at [31, 129] on button at bounding box center [22, 139] width 20 height 20
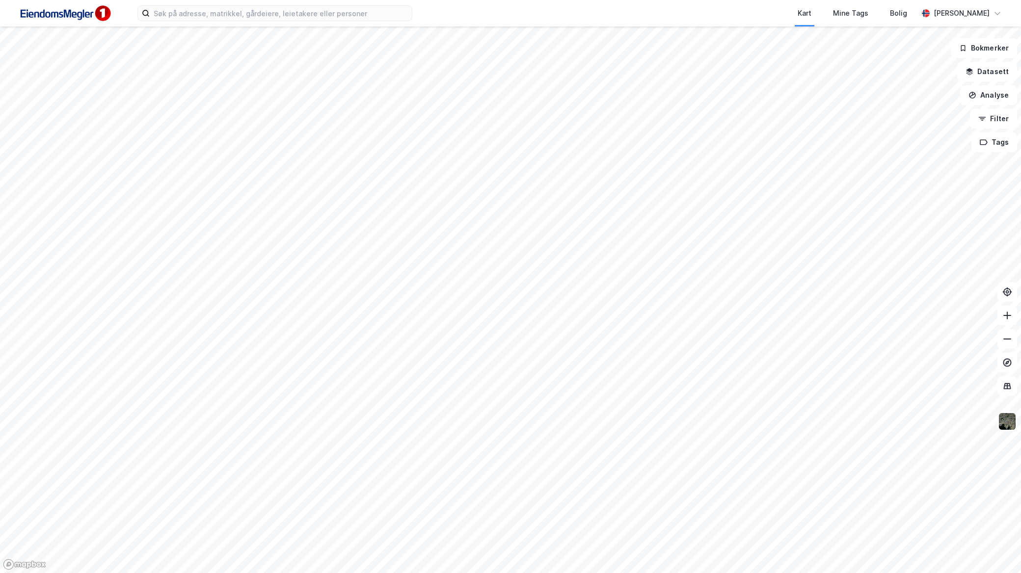
click at [253, 24] on div "Kart Mine Tags Bolig Mathias Aksnes" at bounding box center [510, 13] width 1021 height 27
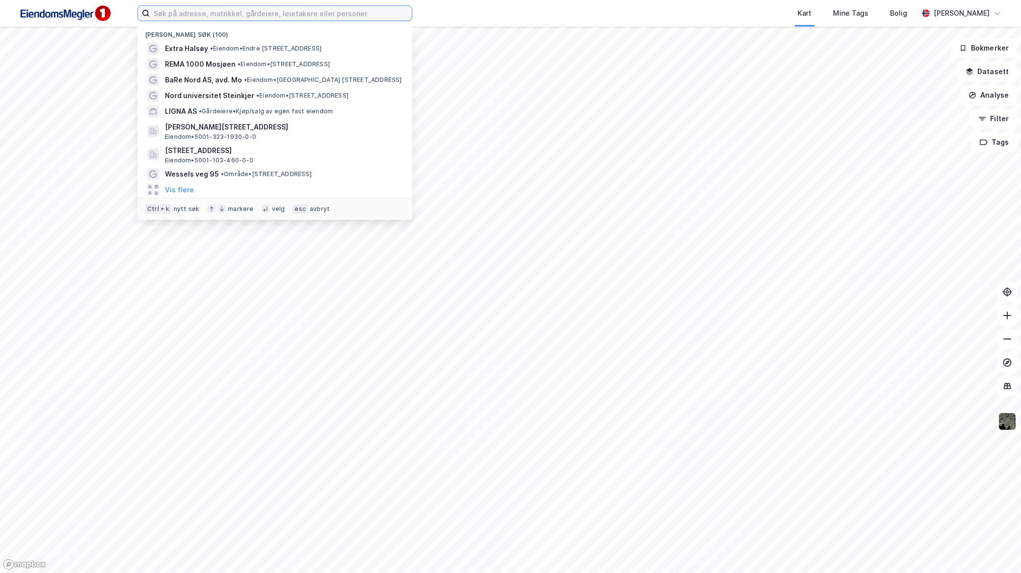
click at [253, 16] on input at bounding box center [281, 13] width 262 height 15
paste input "Coop Extra Mosjøen"
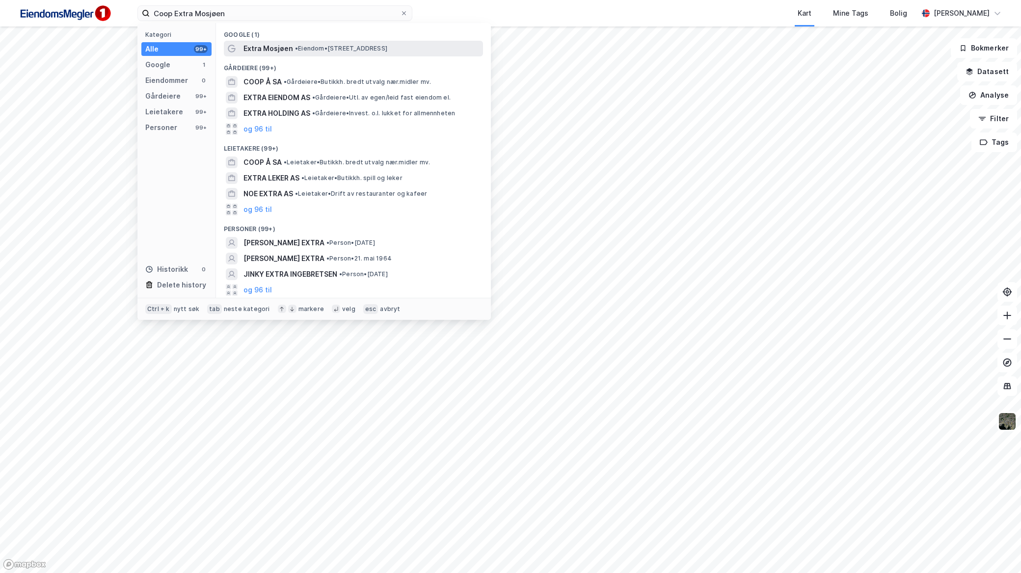
click at [292, 45] on div "Extra Mosjøen • Eiendom • Vefsnvegen 11, 8656 Mosjøen" at bounding box center [362, 49] width 238 height 12
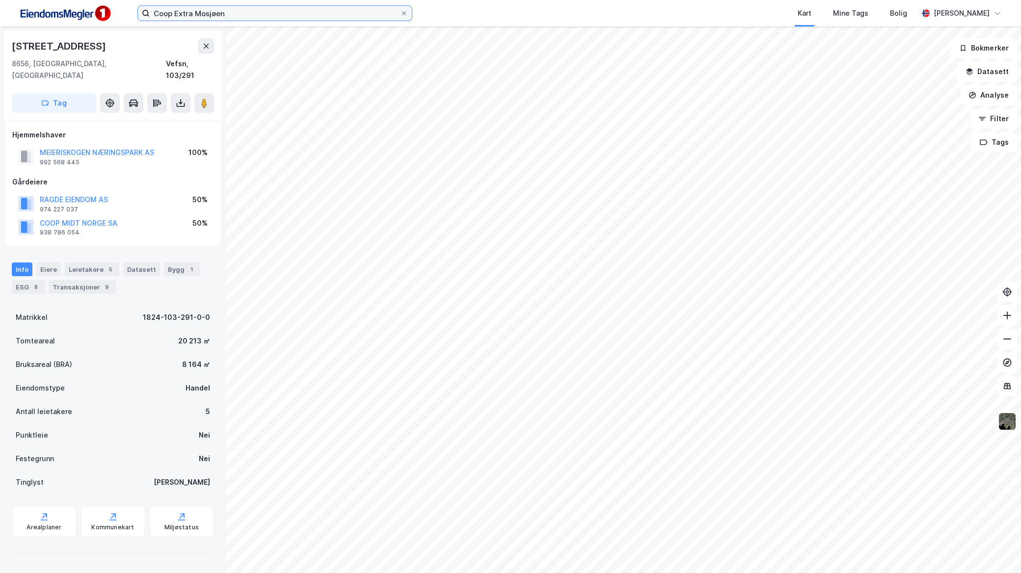
click at [335, 8] on input "Coop Extra Mosjøen" at bounding box center [275, 13] width 250 height 15
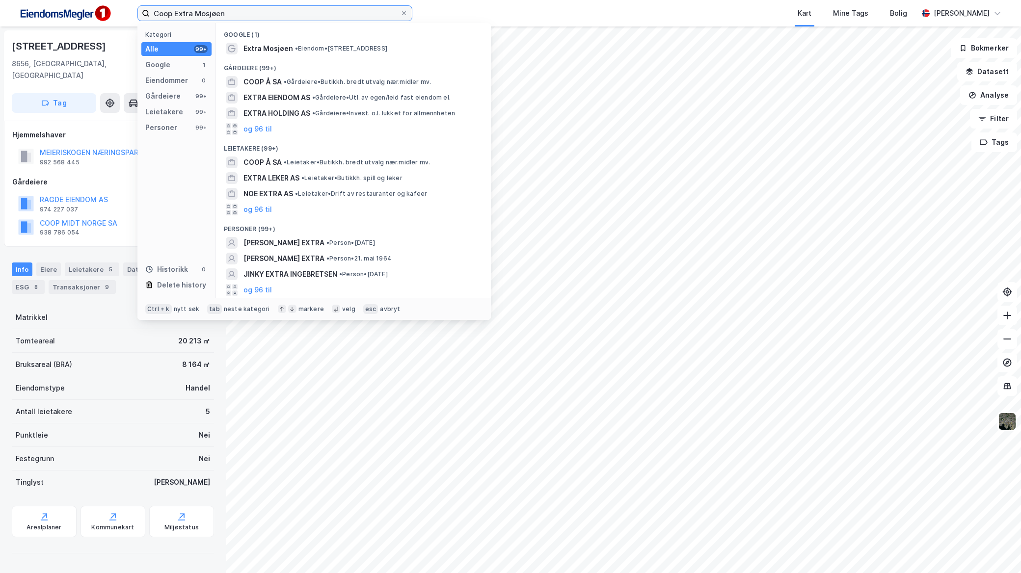
click at [335, 8] on input "Coop Extra Mosjøen" at bounding box center [275, 13] width 250 height 15
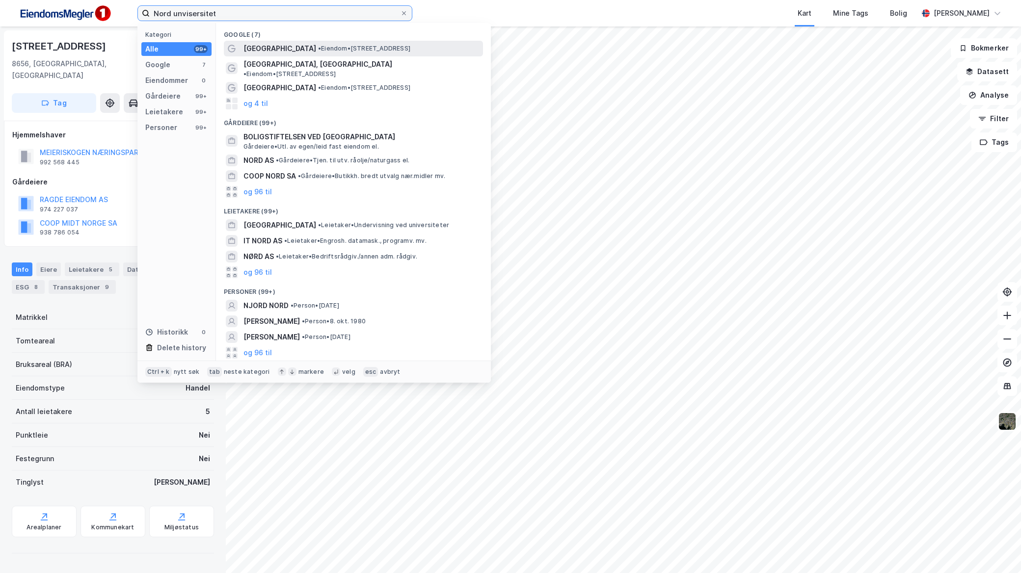
type input "Nord unvisersitet"
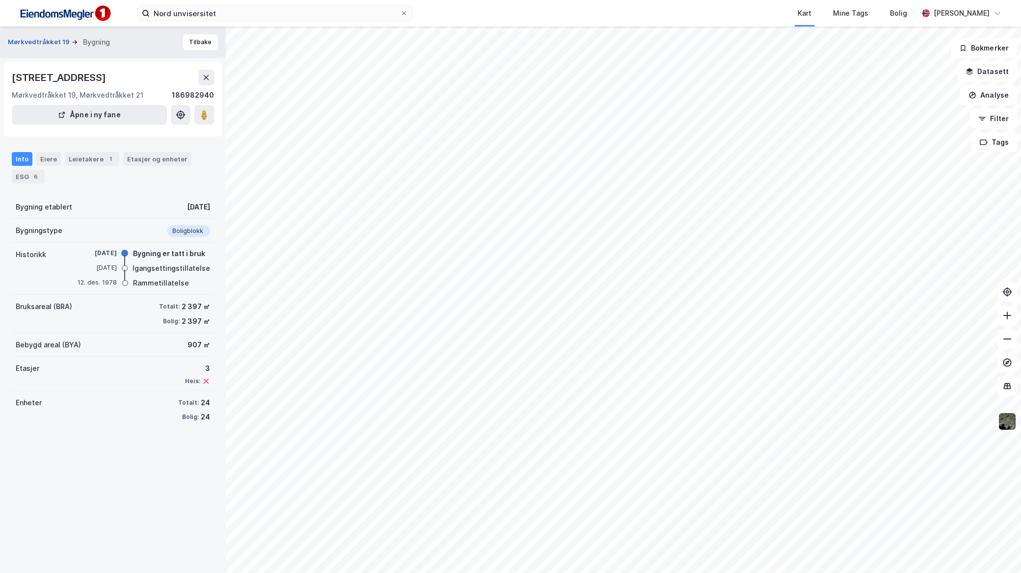
click at [27, 38] on button "Mørkvedtråkket 19" at bounding box center [40, 42] width 64 height 10
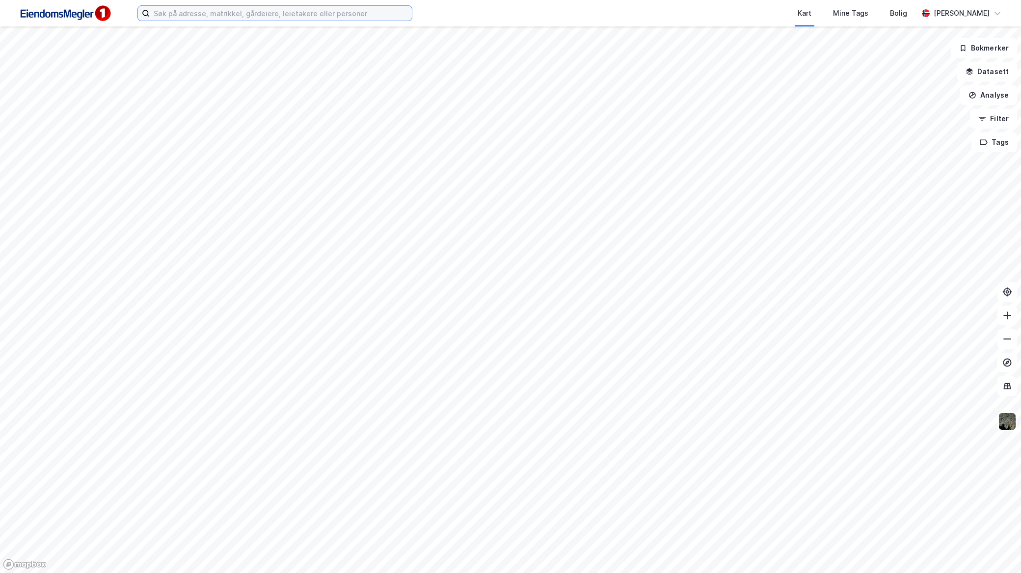
click at [346, 7] on input at bounding box center [281, 13] width 262 height 15
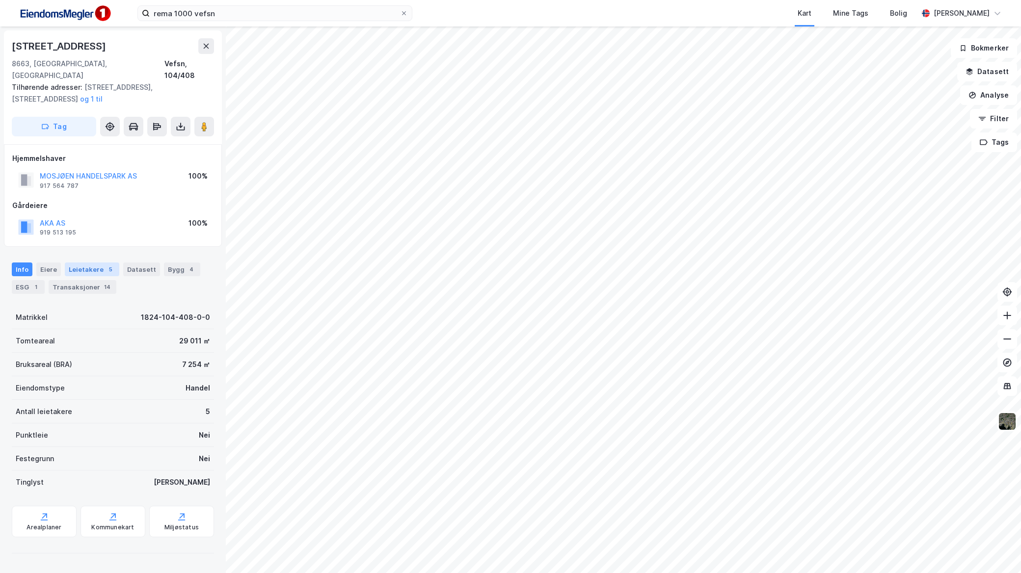
drag, startPoint x: 62, startPoint y: 246, endPoint x: 66, endPoint y: 259, distance: 13.7
click at [64, 259] on div "Info Eiere Leietakere 5 Datasett Bygg 4 ESG 1 Transaksjoner 14" at bounding box center [113, 274] width 226 height 47
click at [81, 280] on div "Transaksjoner 14" at bounding box center [83, 287] width 68 height 14
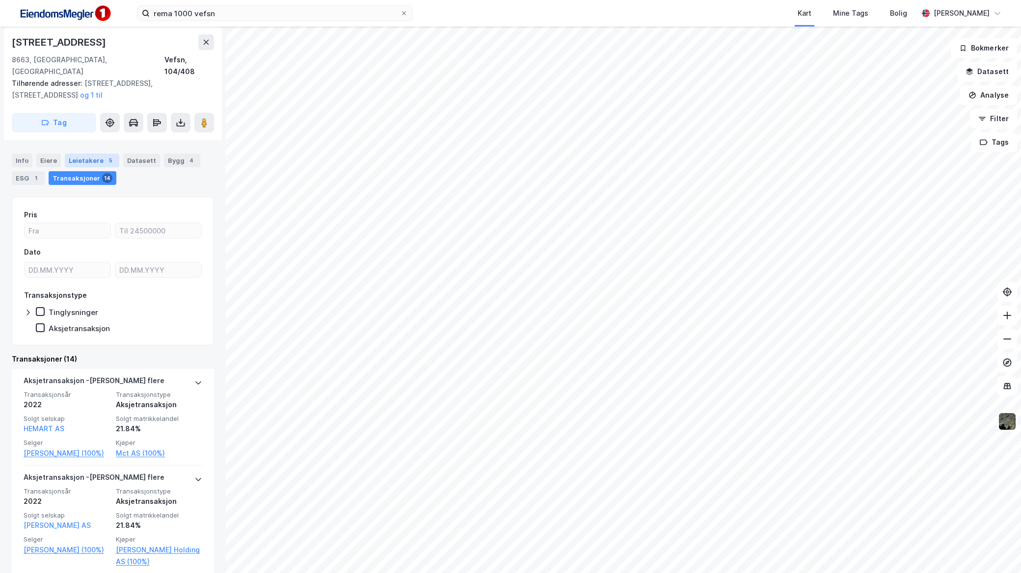
scroll to position [163, 0]
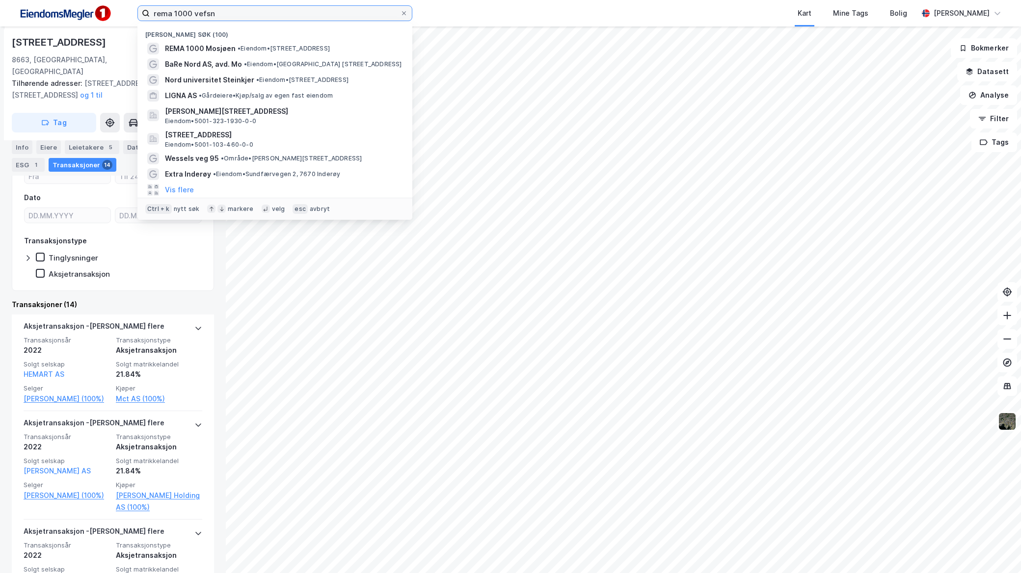
drag, startPoint x: 244, startPoint y: 8, endPoint x: 85, endPoint y: -3, distance: 159.4
click at [85, 0] on html "rema 1000 vefsn Nylige søk (100) REMA 1000 Mosjøen • Eiendom • Dolstadgata 19, …" at bounding box center [510, 286] width 1021 height 573
paste input "Coop Extra Halsøy"
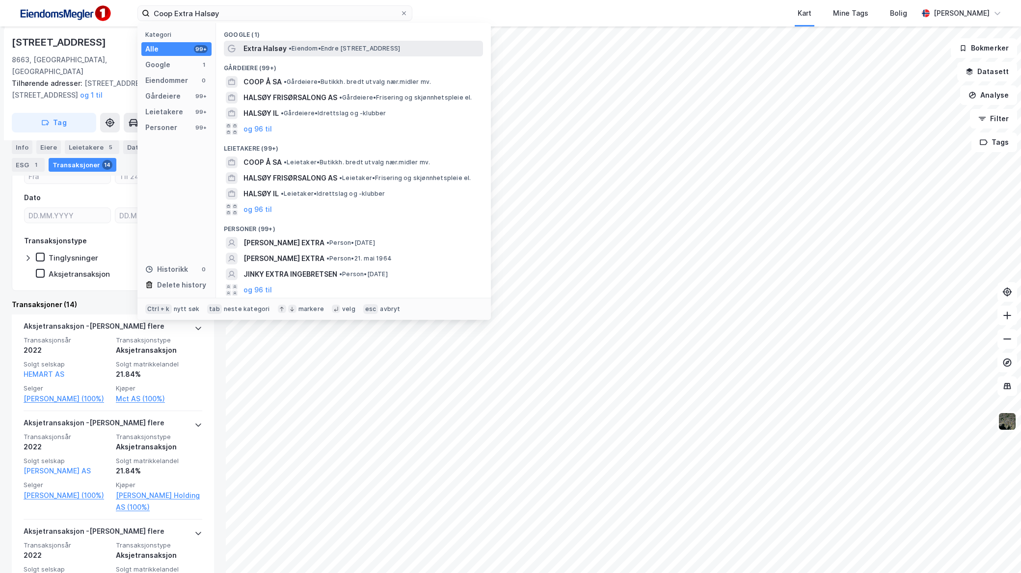
click at [296, 48] on span "• Eiendom • Endre Dalengs veg 4, 8665 Mosjøen" at bounding box center [344, 49] width 111 height 8
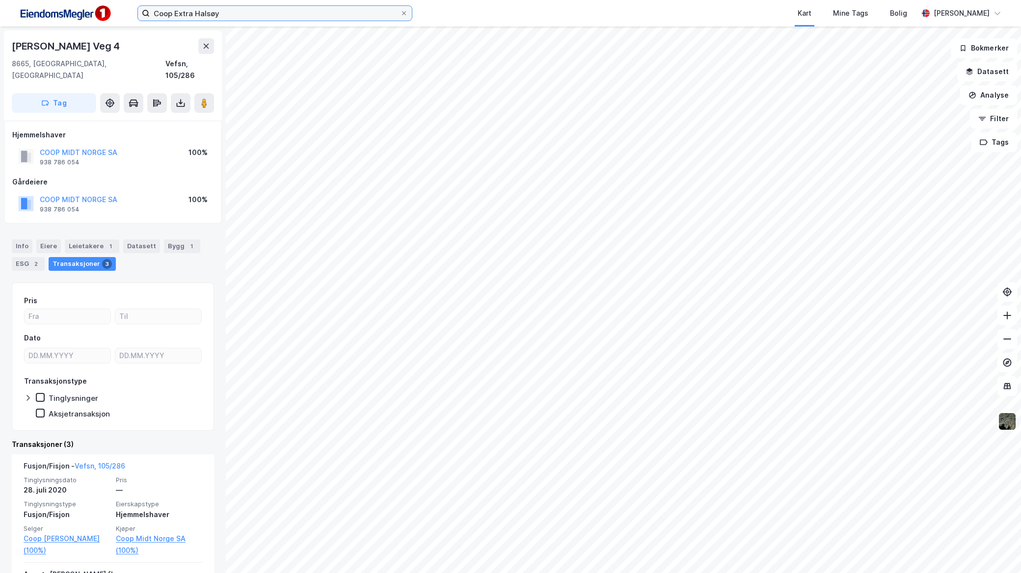
click at [228, 16] on input "Coop Extra Halsøy" at bounding box center [275, 13] width 250 height 15
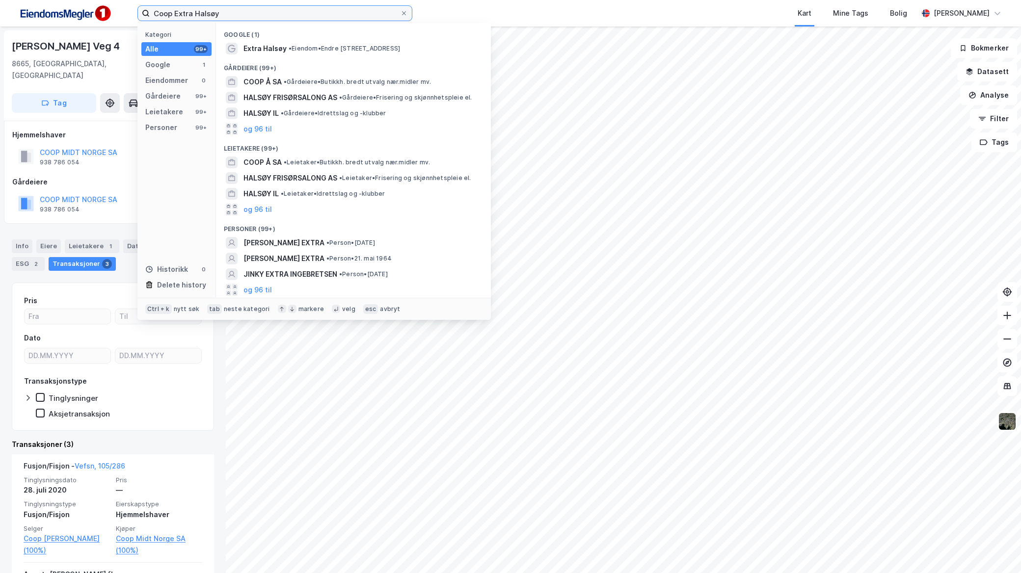
click at [228, 16] on input "Coop Extra Halsøy" at bounding box center [275, 13] width 250 height 15
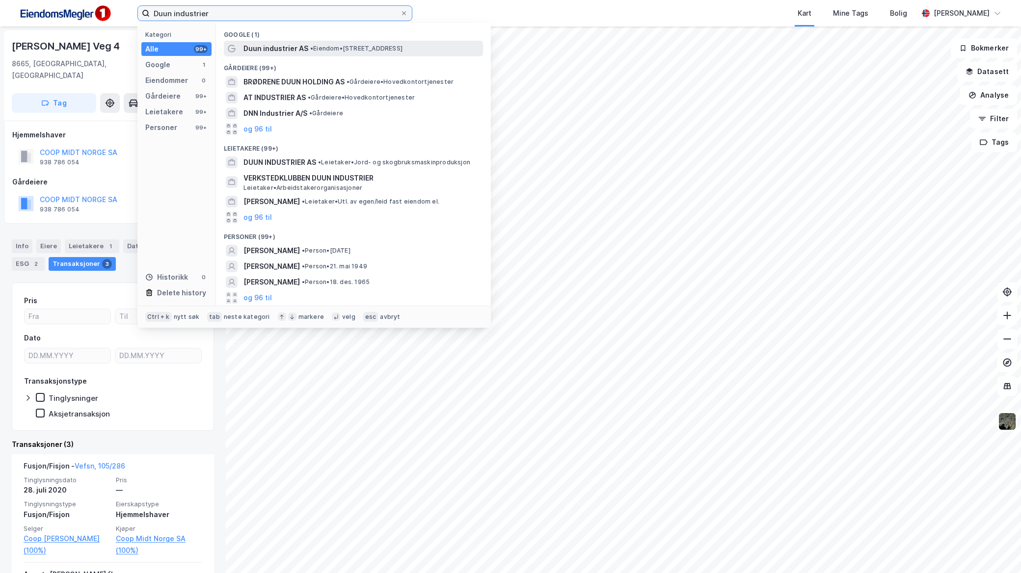
type input "Duun industrier"
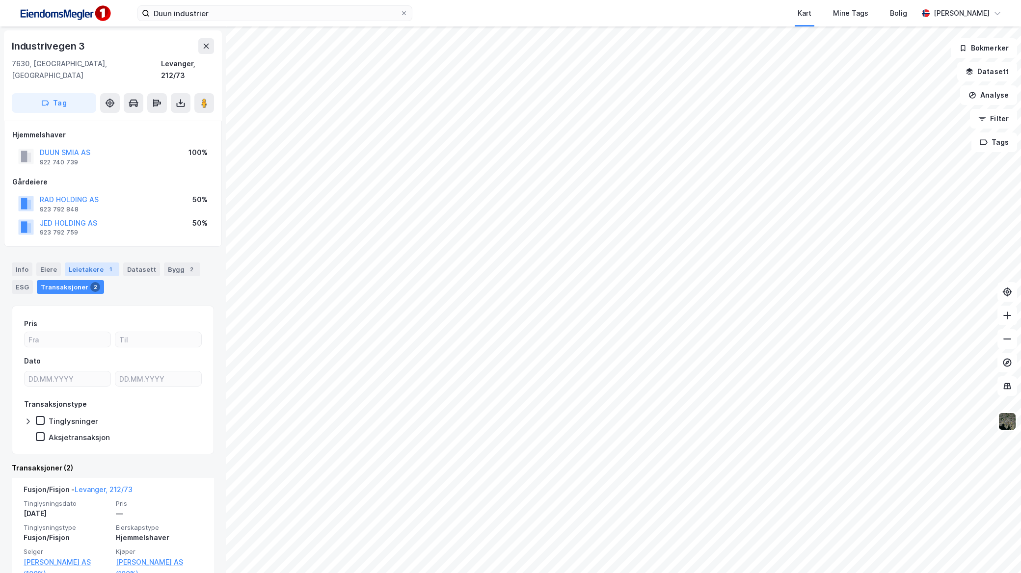
click at [85, 263] on div "Leietakere 1" at bounding box center [92, 270] width 54 height 14
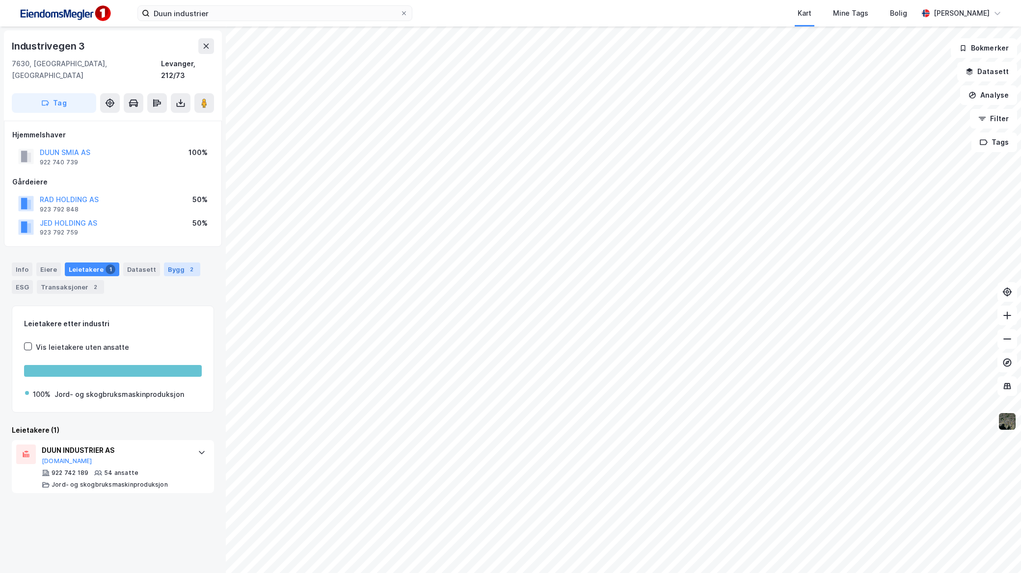
click at [167, 263] on div "Bygg 2" at bounding box center [182, 270] width 36 height 14
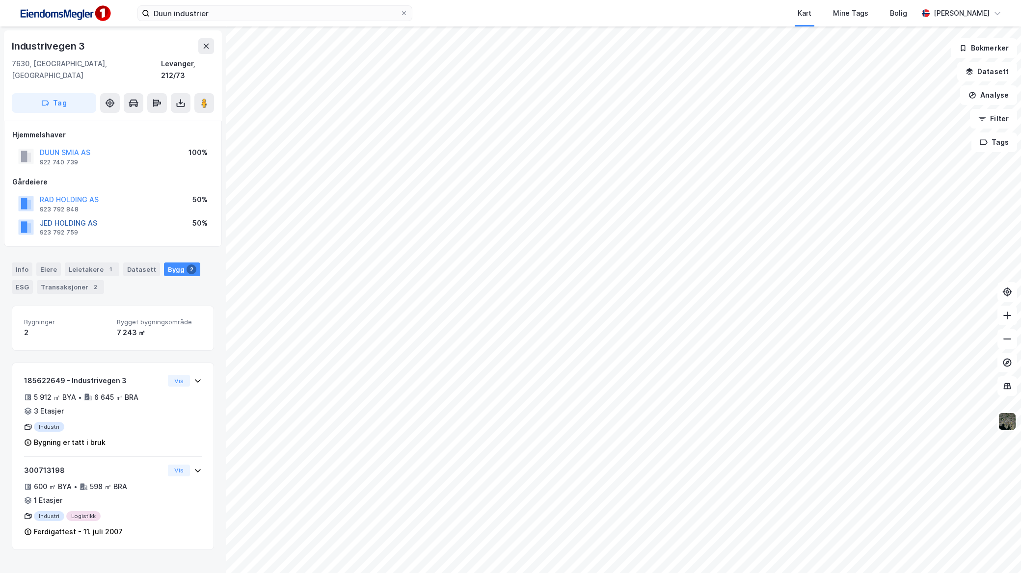
click at [0, 0] on button "JED HOLDING AS" at bounding box center [0, 0] width 0 height 0
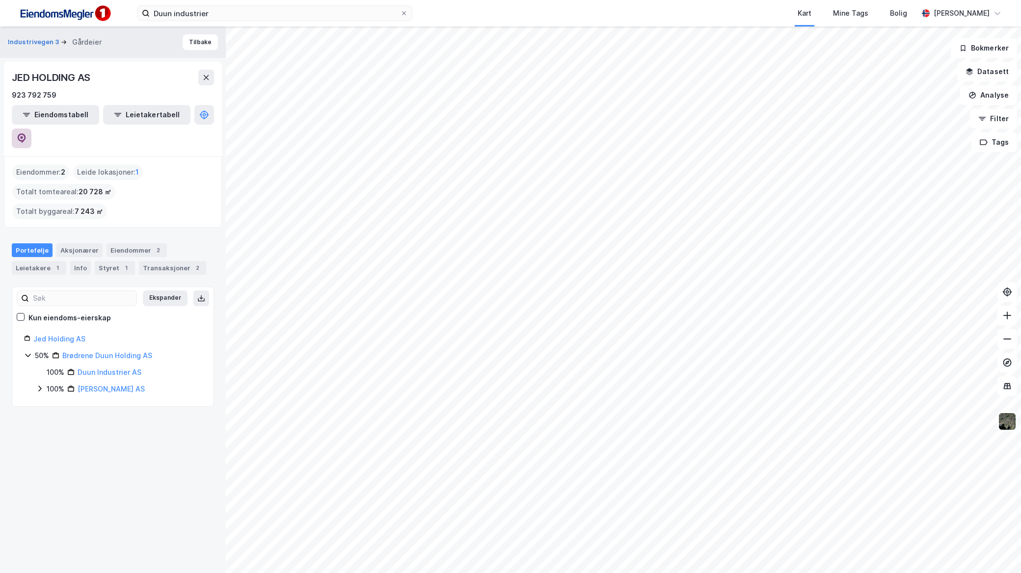
click at [31, 129] on button at bounding box center [22, 139] width 20 height 20
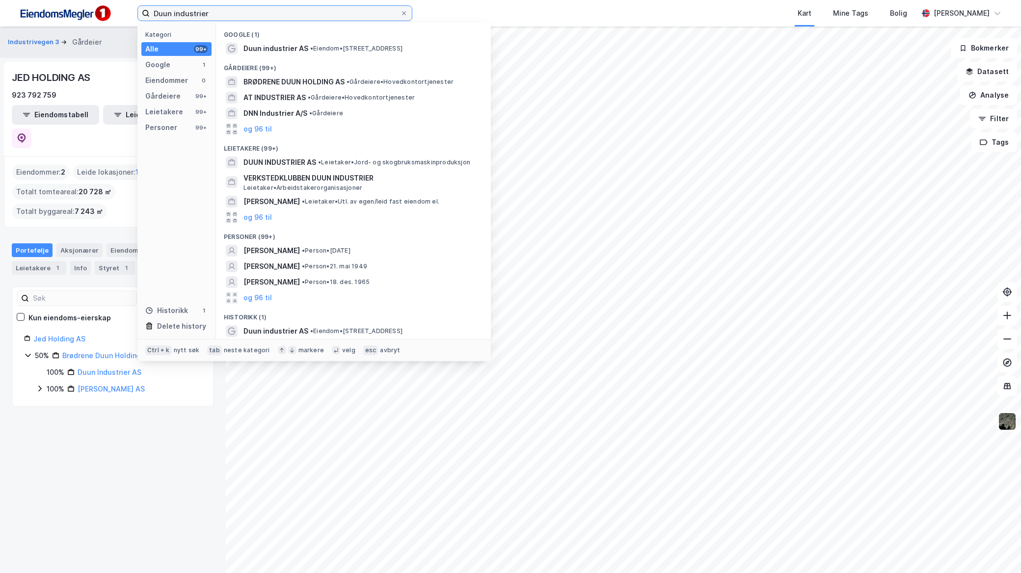
click at [341, 8] on input "Duun industrier" at bounding box center [275, 13] width 250 height 15
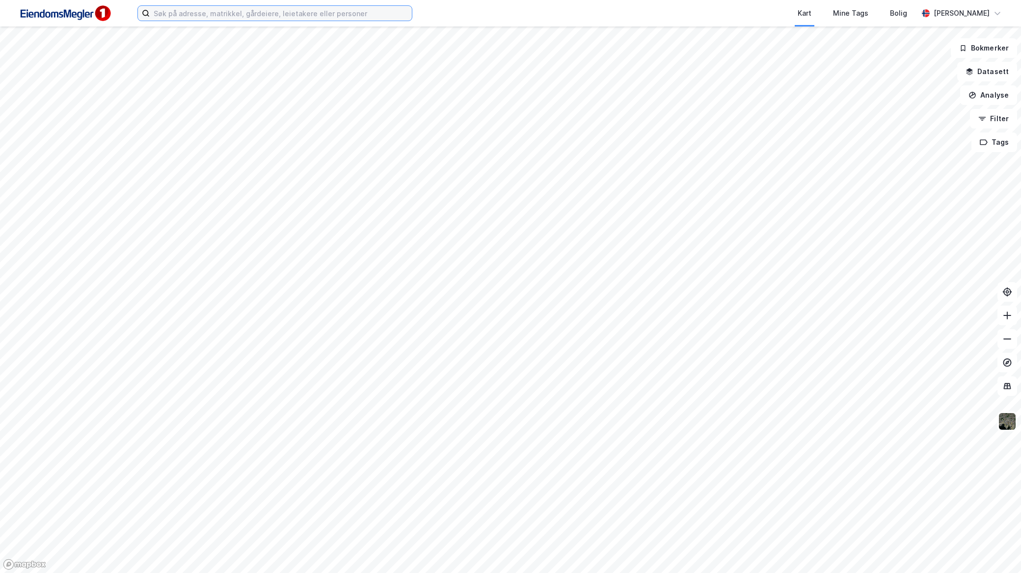
click at [267, 20] on input at bounding box center [281, 13] width 262 height 15
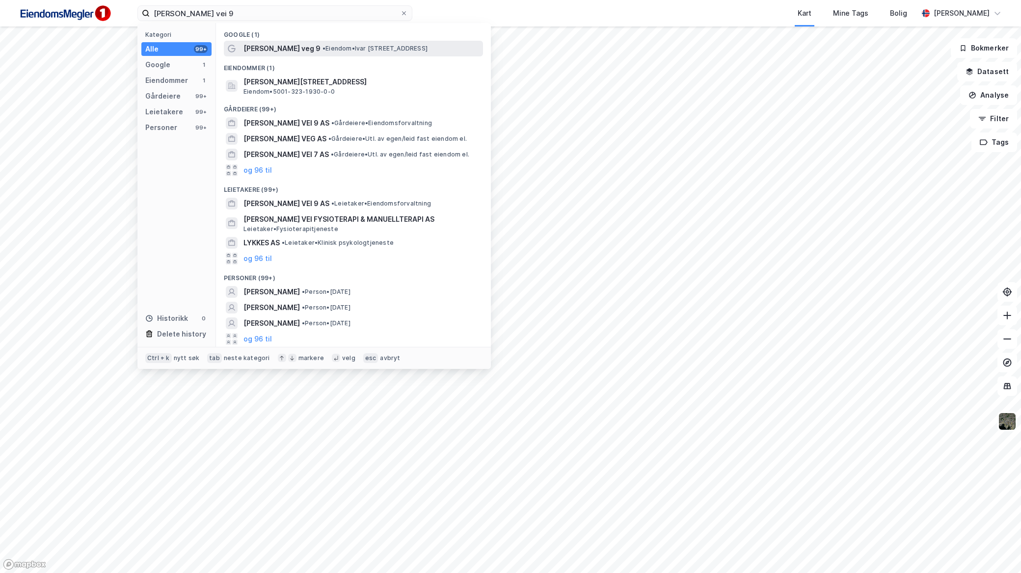
click at [333, 47] on span "• Eiendom • [PERSON_NAME][STREET_ADDRESS]" at bounding box center [374, 49] width 105 height 8
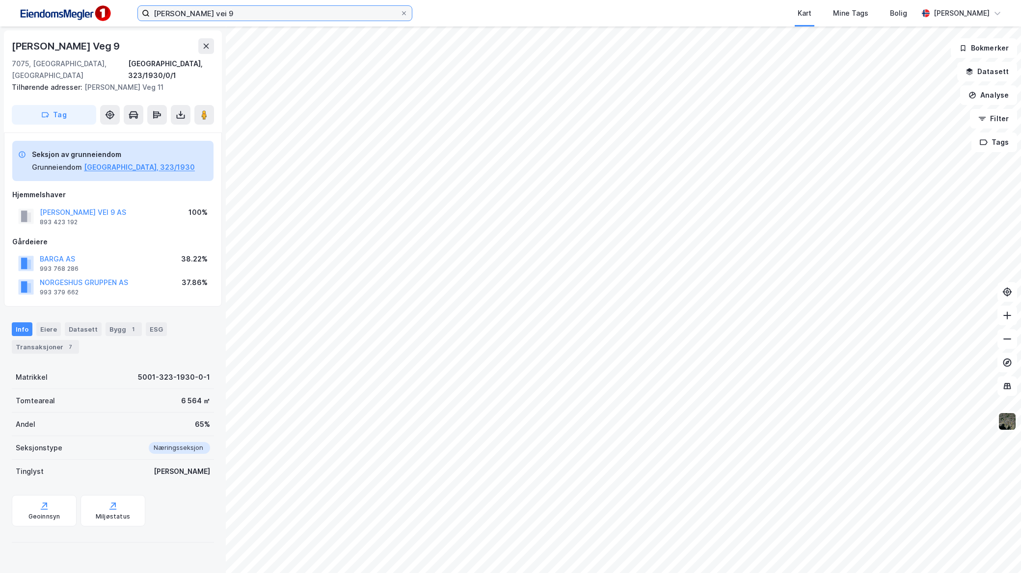
click at [257, 8] on input "[PERSON_NAME] vei 9" at bounding box center [275, 13] width 250 height 15
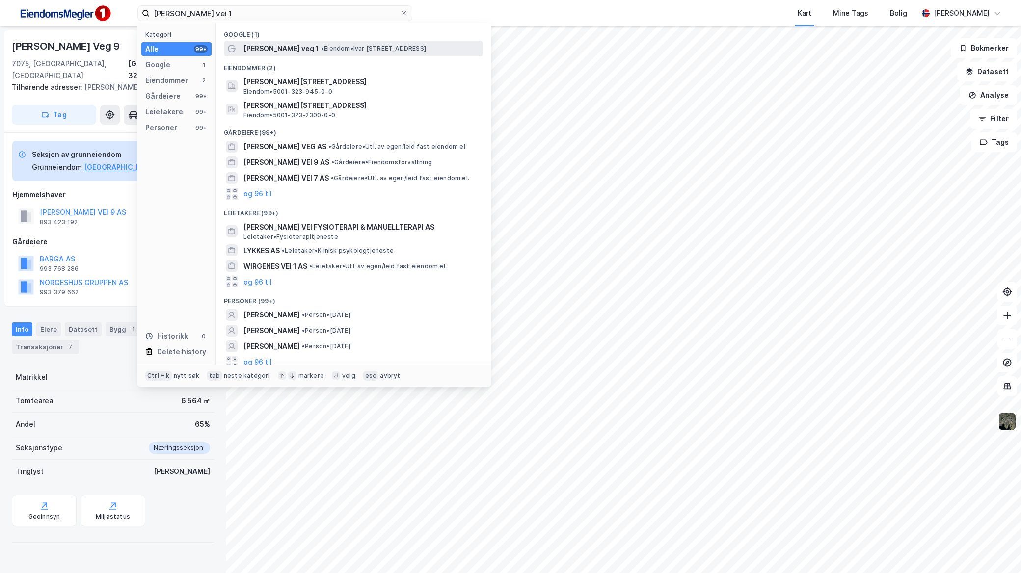
click at [321, 50] on span "• Eiendom • [PERSON_NAME][STREET_ADDRESS]" at bounding box center [373, 49] width 105 height 8
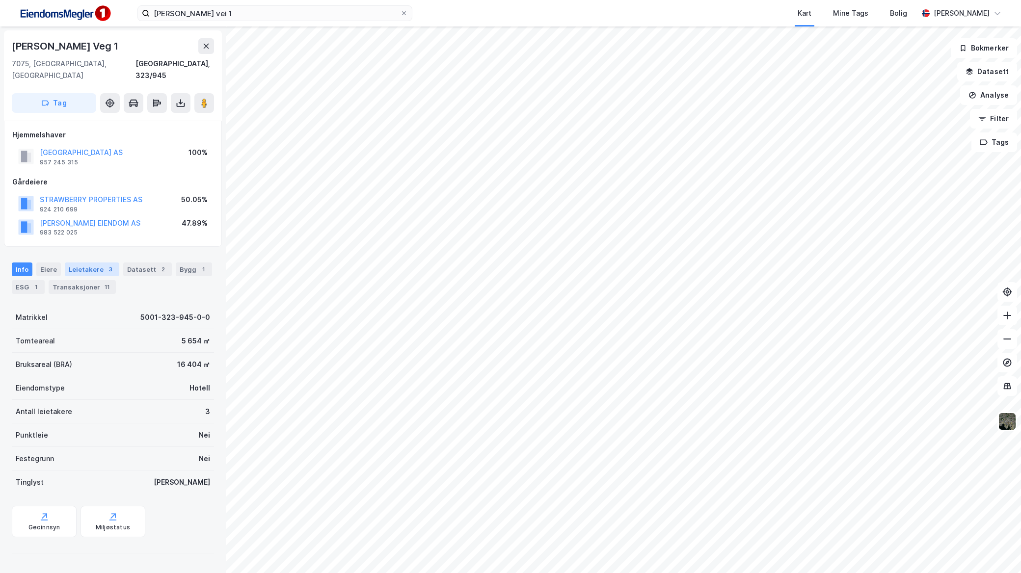
click at [101, 263] on div "Leietakere 3" at bounding box center [92, 270] width 54 height 14
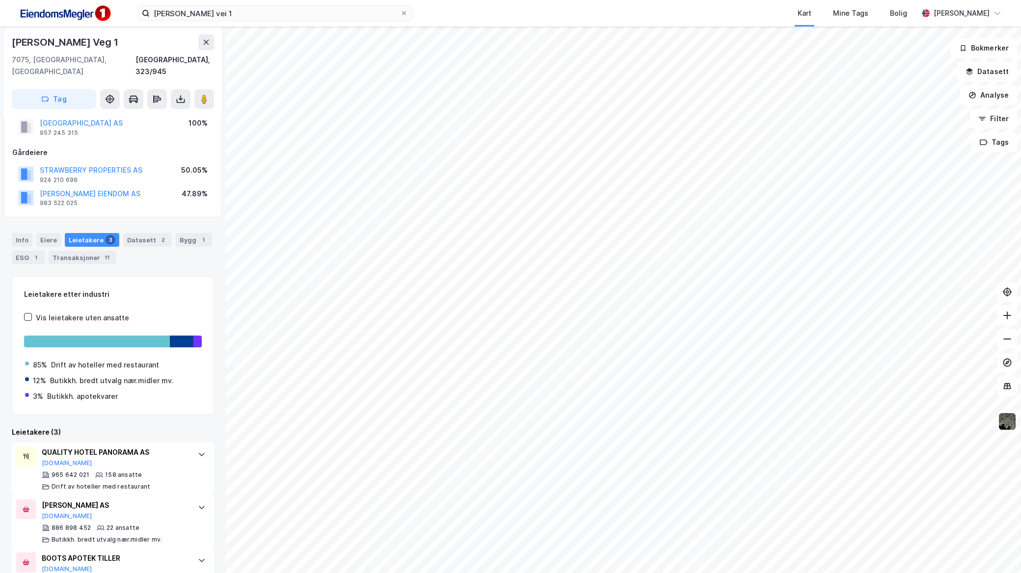
scroll to position [57, 0]
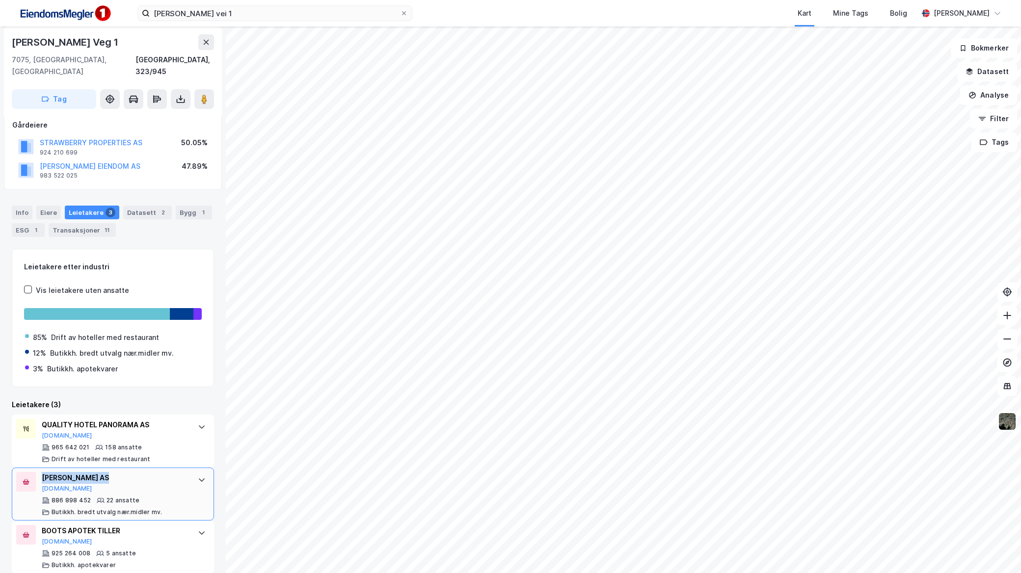
drag, startPoint x: 99, startPoint y: 464, endPoint x: 32, endPoint y: 465, distance: 66.8
click at [32, 468] on div "[PERSON_NAME] AS [DOMAIN_NAME] 886 898 452 22 ansatte Butikkh. bredt utvalg nær…" at bounding box center [113, 494] width 202 height 53
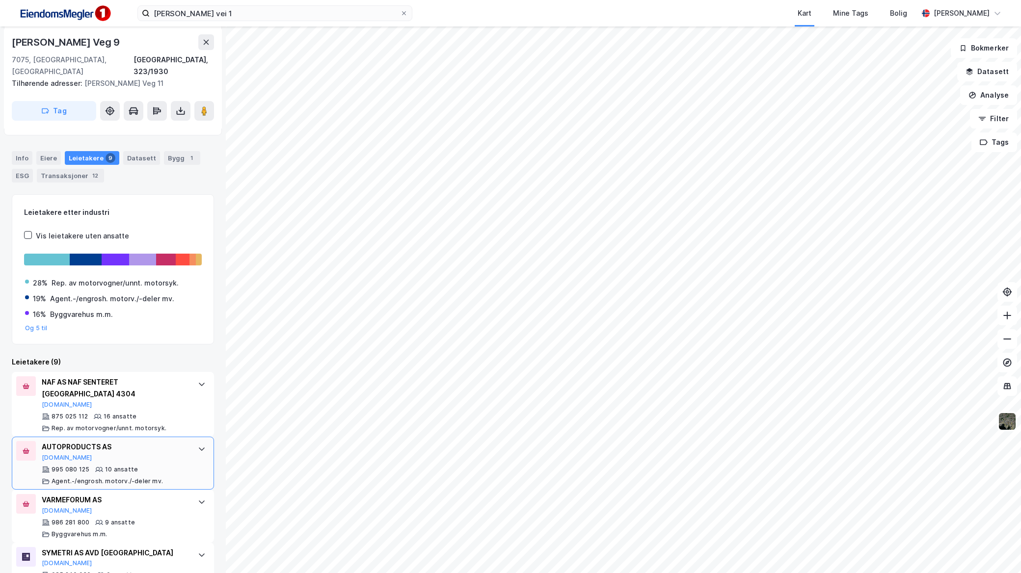
scroll to position [327, 0]
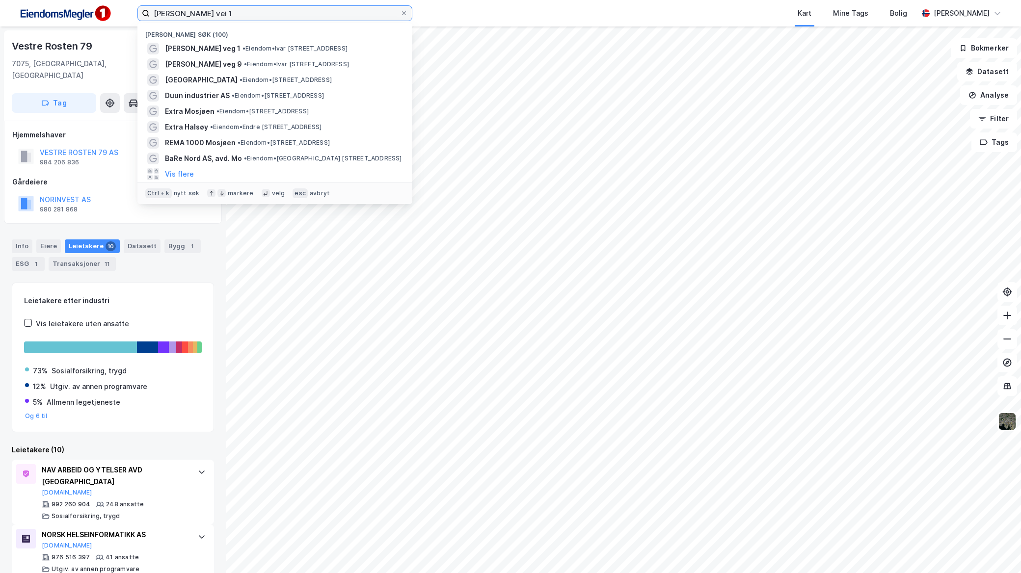
click at [318, 11] on input "[PERSON_NAME] vei 1" at bounding box center [275, 13] width 250 height 15
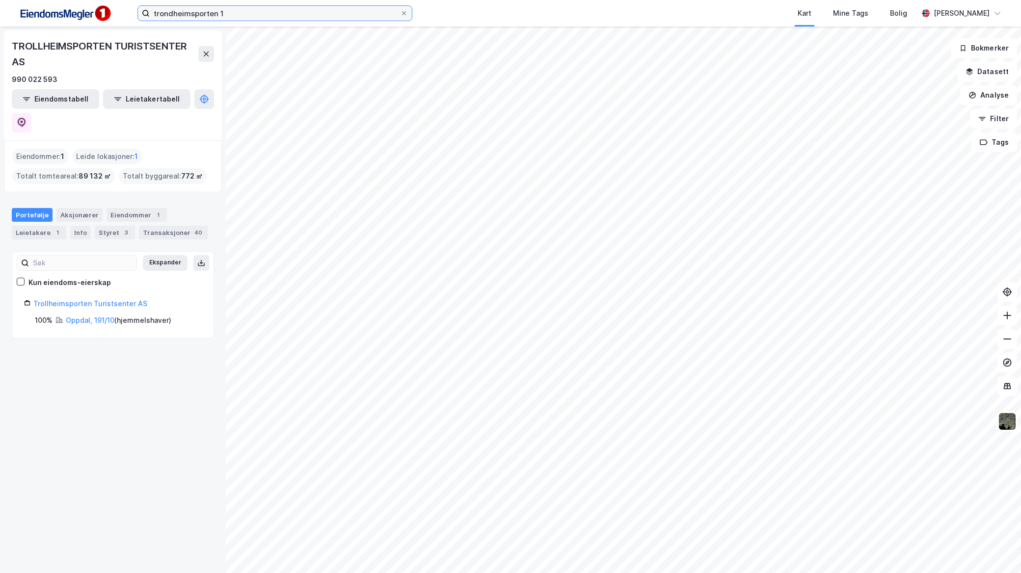
click at [234, 11] on input "trondheimsporten 1" at bounding box center [275, 13] width 250 height 15
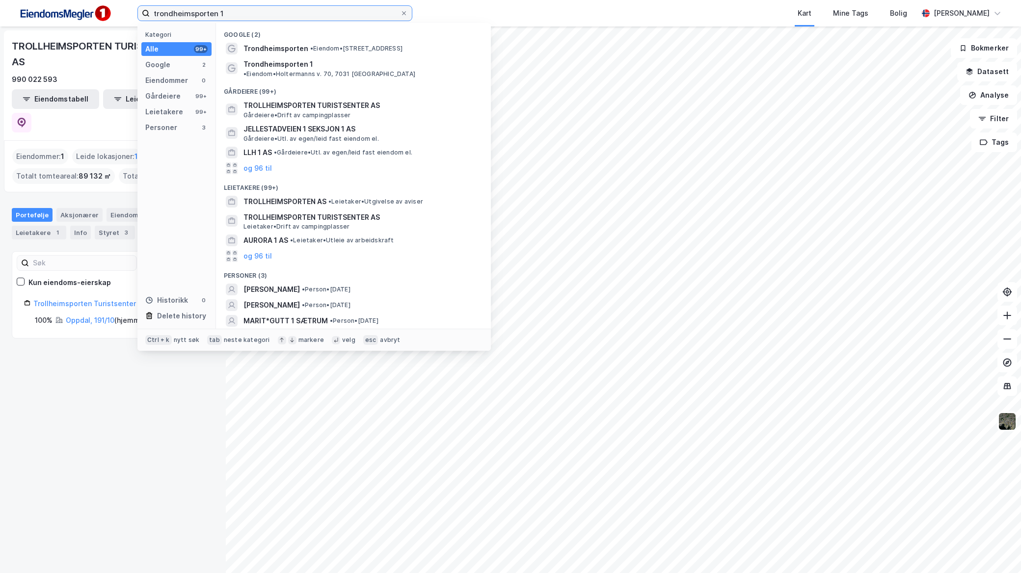
drag, startPoint x: 340, startPoint y: 13, endPoint x: 79, endPoint y: 16, distance: 260.7
click at [82, 17] on div "trondheimsporten 1 Kategori Alle 99+ Google 2 Eiendommer 0 Gårdeiere 99+ Leieta…" at bounding box center [510, 13] width 1021 height 27
paste input "Talgø Invest AS"
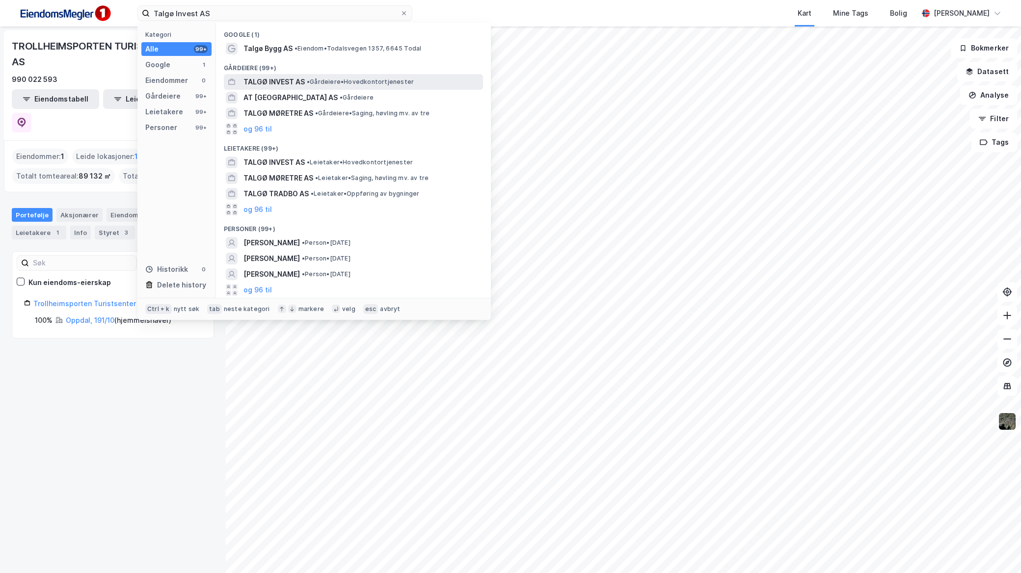
click at [318, 78] on span "• Gårdeiere • Hovedkontortjenester" at bounding box center [360, 82] width 107 height 8
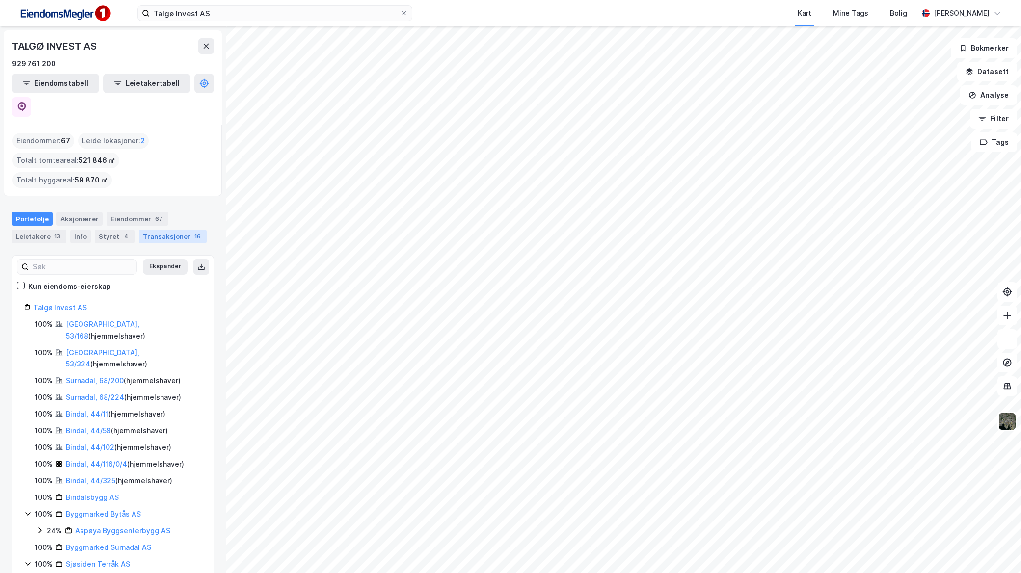
click at [162, 230] on div "Transaksjoner 16" at bounding box center [173, 237] width 68 height 14
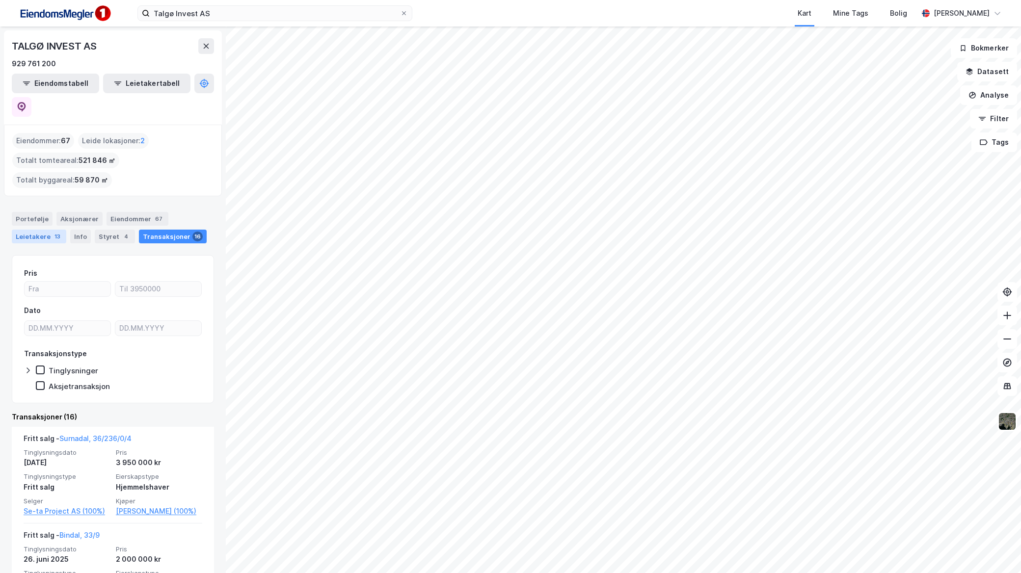
click at [53, 232] on div "13" at bounding box center [58, 237] width 10 height 10
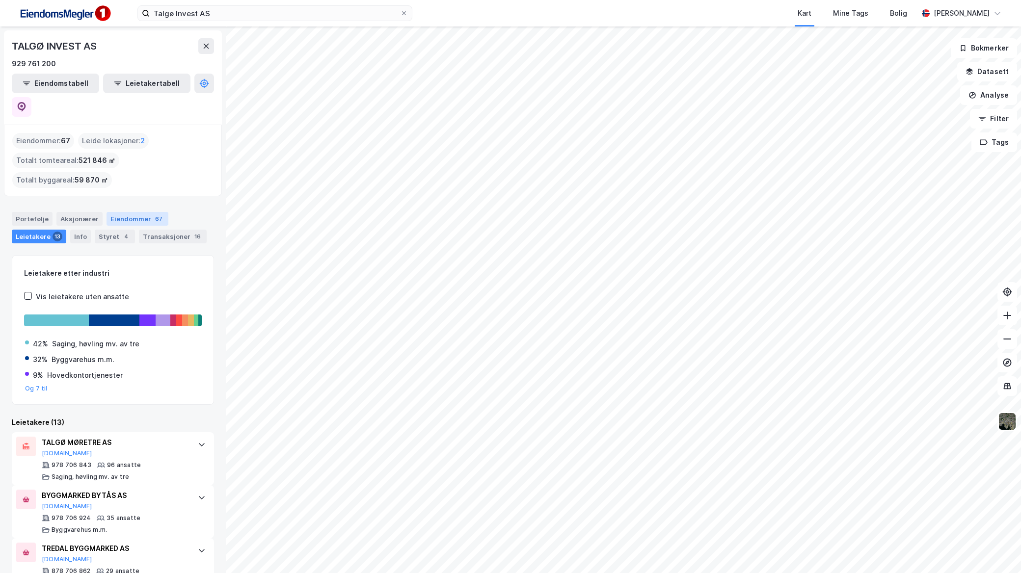
click at [153, 214] on div "67" at bounding box center [158, 219] width 11 height 10
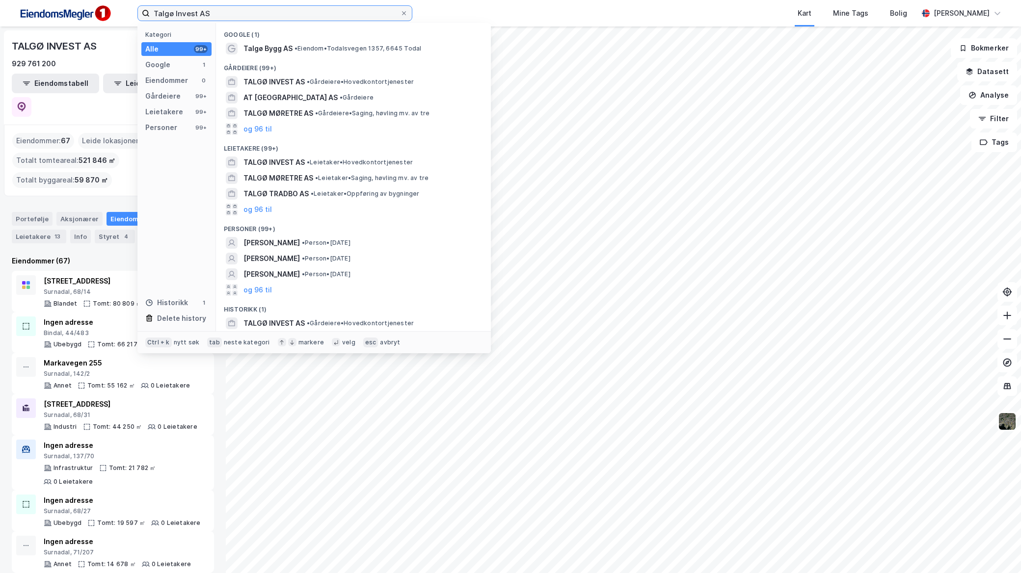
drag, startPoint x: 211, startPoint y: 13, endPoint x: 17, endPoint y: 2, distance: 194.7
click at [17, 8] on div "Talgø Invest AS Kategori Alle 99+ Google 1 Eiendommer 0 Gårdeiere 99+ Leietaker…" at bounding box center [510, 13] width 1021 height 27
paste input "Damlia B1"
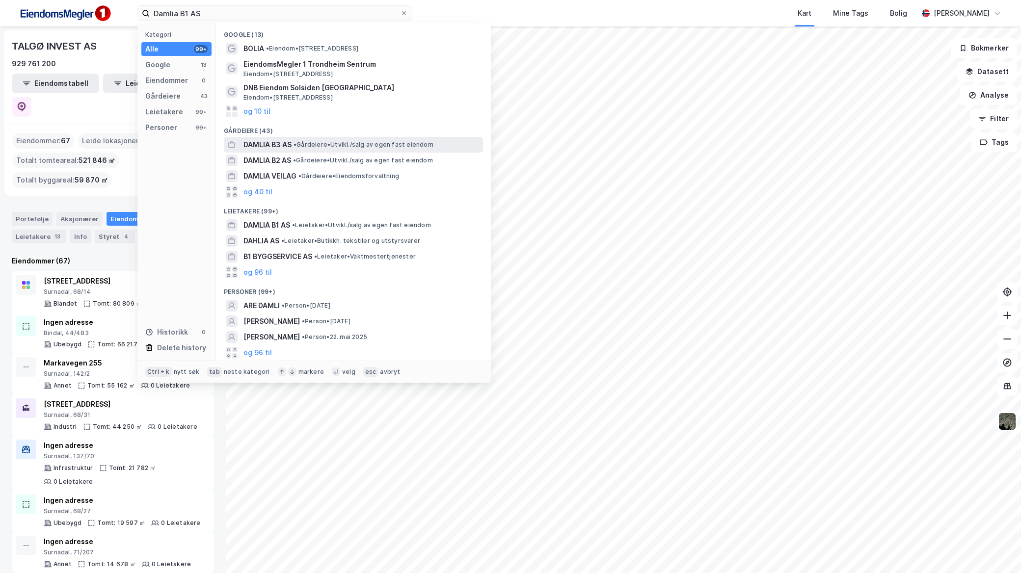
click at [306, 143] on span "• Gårdeiere • [GEOGRAPHIC_DATA]/salg av egen fast eiendom" at bounding box center [364, 145] width 140 height 8
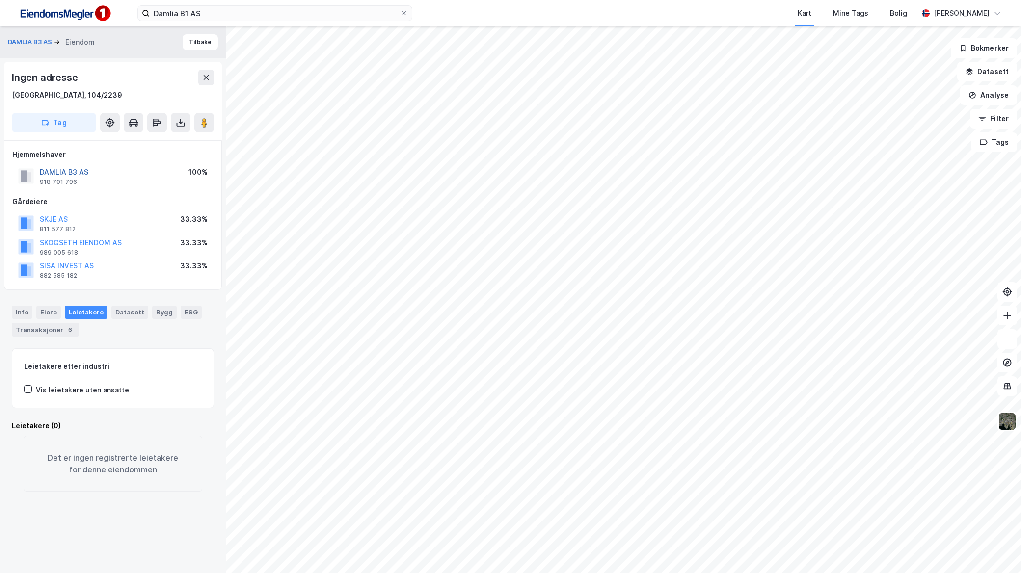
click at [0, 0] on button "DAMLIA B3 AS" at bounding box center [0, 0] width 0 height 0
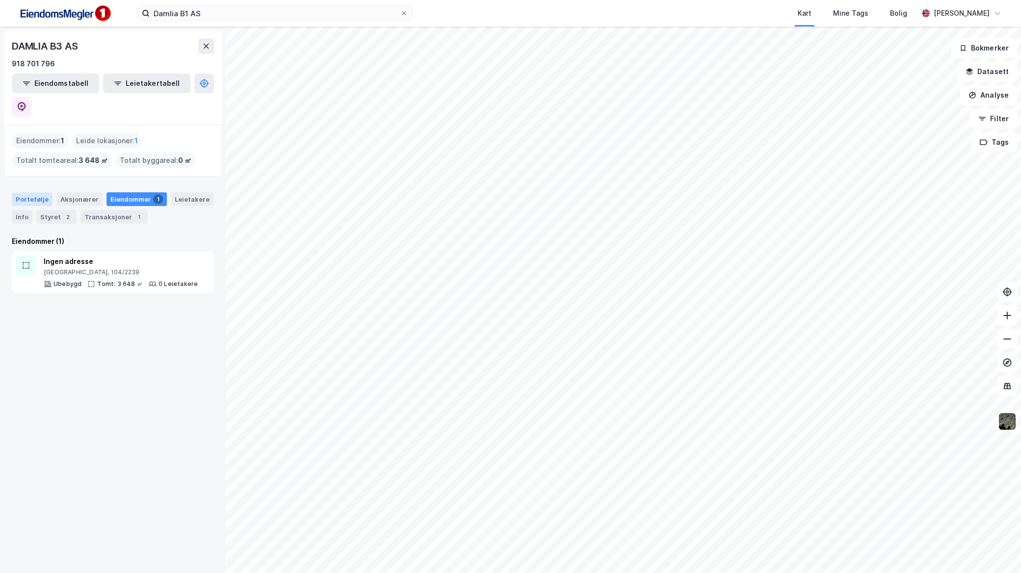
click at [33, 192] on div "Portefølje" at bounding box center [32, 199] width 41 height 14
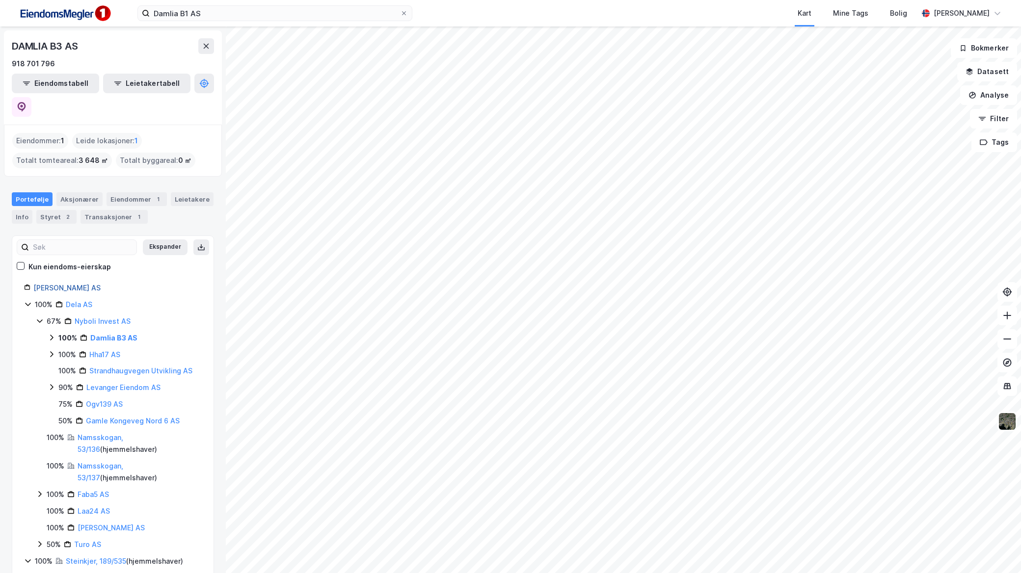
click at [78, 284] on link "[PERSON_NAME] AS" at bounding box center [66, 288] width 67 height 8
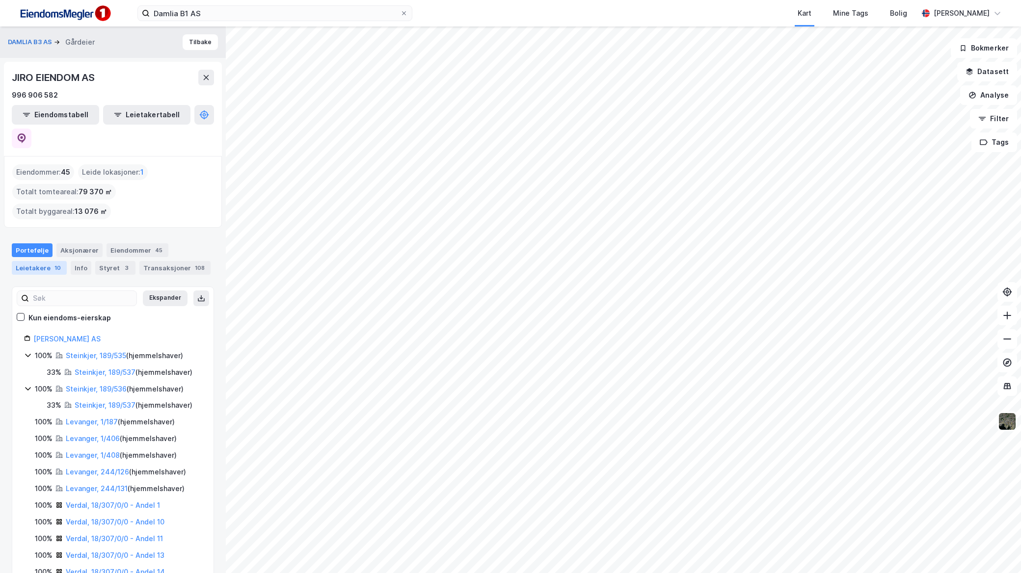
click at [45, 261] on div "Leietakere 10" at bounding box center [39, 268] width 55 height 14
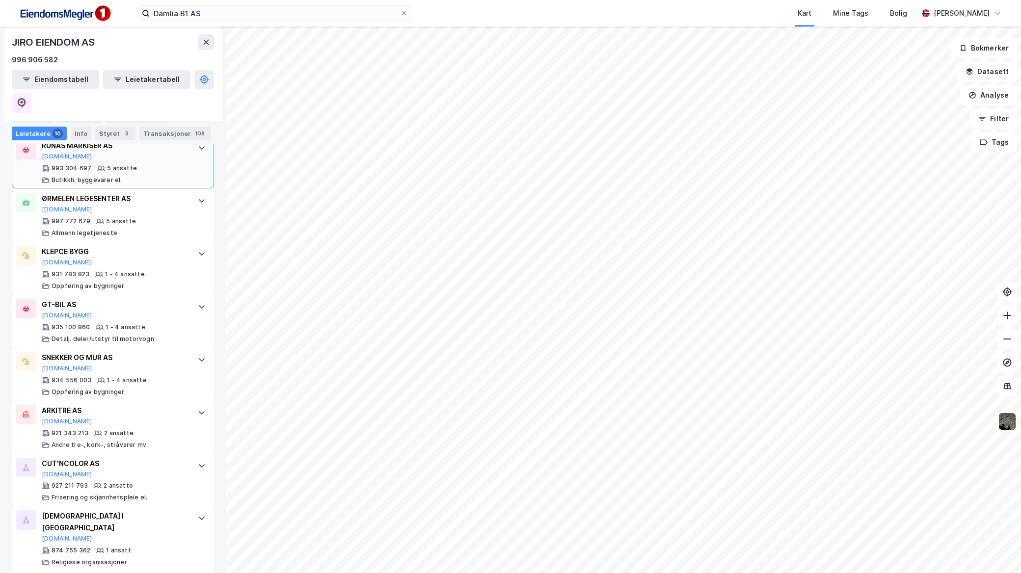
scroll to position [389, 0]
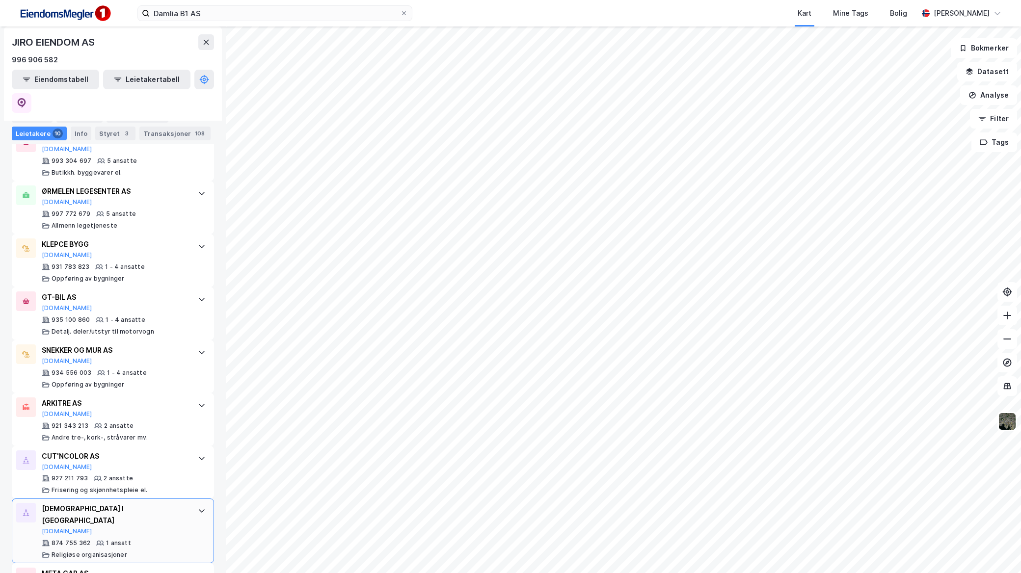
click at [148, 503] on div "[DEMOGRAPHIC_DATA] I NESNA [DOMAIN_NAME]" at bounding box center [115, 519] width 146 height 32
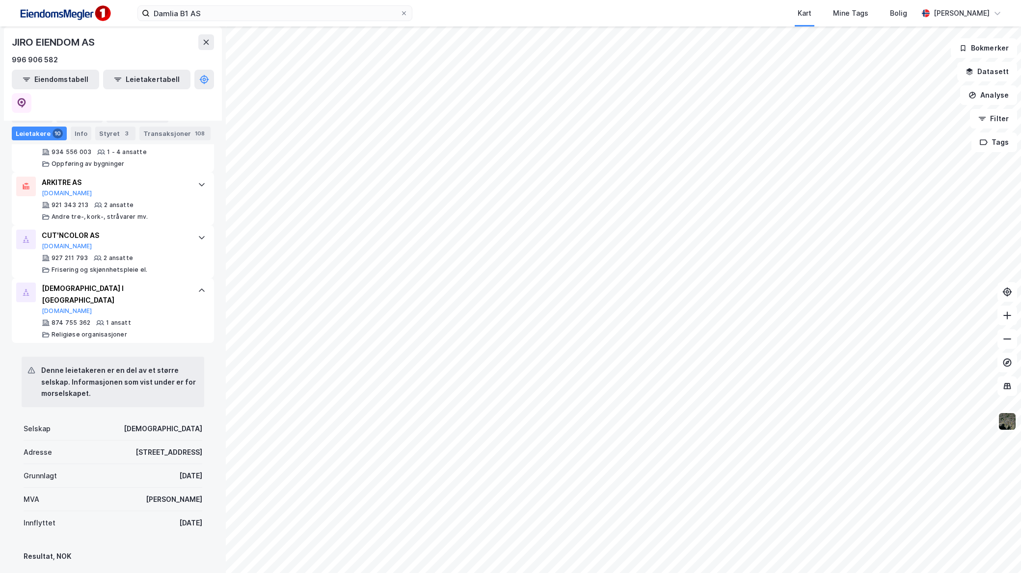
scroll to position [596, 0]
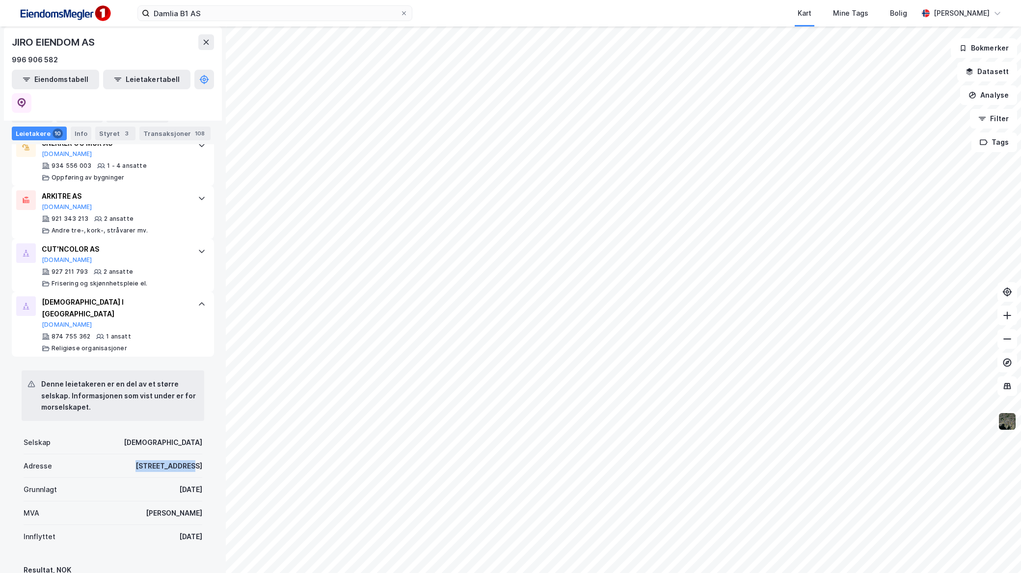
drag, startPoint x: 137, startPoint y: 411, endPoint x: 195, endPoint y: 414, distance: 57.5
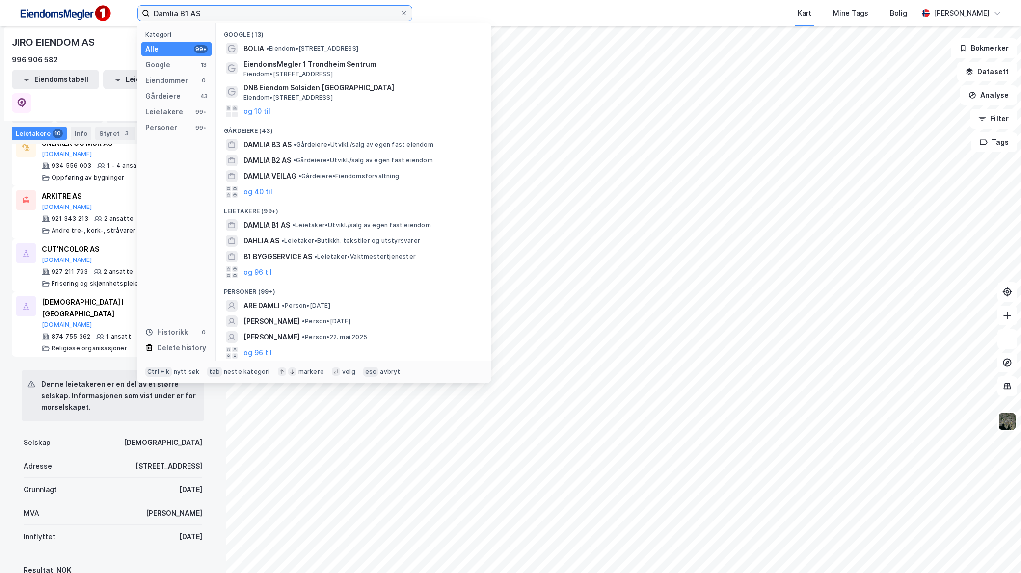
drag, startPoint x: 209, startPoint y: 10, endPoint x: 81, endPoint y: 18, distance: 127.8
click at [81, 18] on div "Damlia B1 AS Kategori Alle 99+ Google 13 Eiendommer 0 Gårdeiere 43 Leietakere 9…" at bounding box center [510, 13] width 1021 height 27
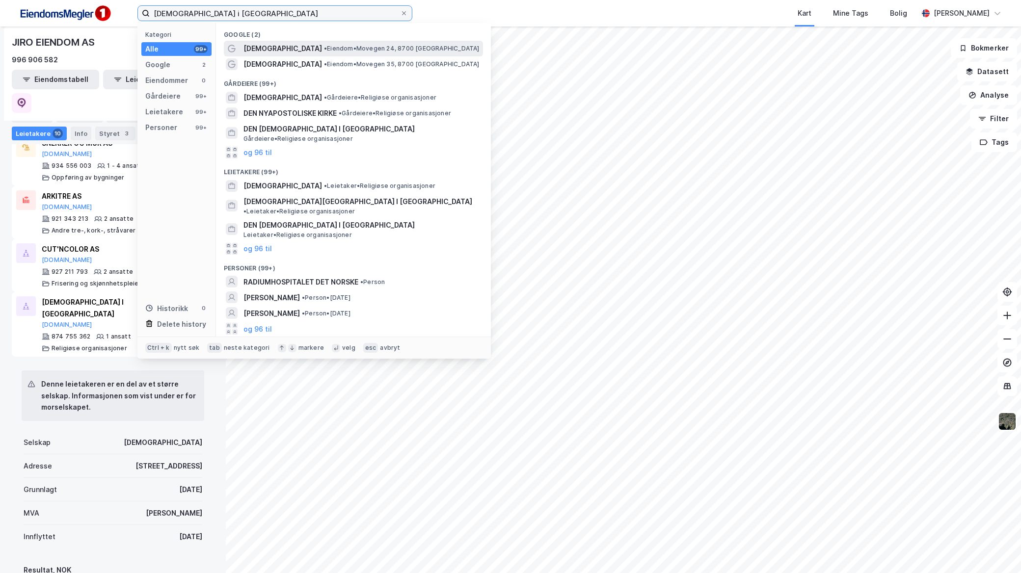
type input "[DEMOGRAPHIC_DATA] i [GEOGRAPHIC_DATA]"
click at [295, 52] on span "[DEMOGRAPHIC_DATA]" at bounding box center [282, 49] width 79 height 12
